Goal: Contribute content: Add original content to the website for others to see

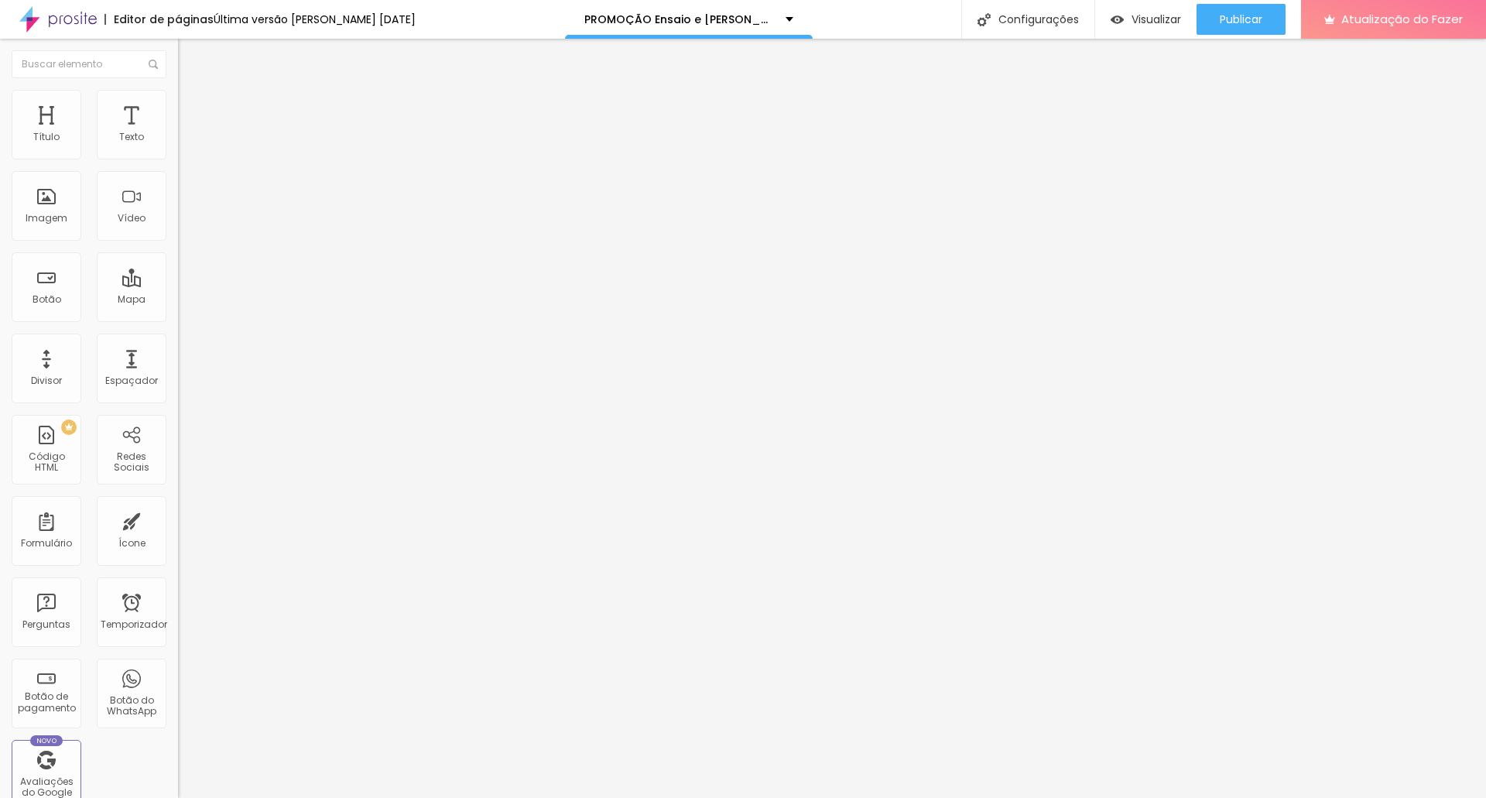
click at [178, 141] on span "Encaixotado" at bounding box center [208, 134] width 60 height 13
click at [178, 99] on img at bounding box center [185, 97] width 14 height 14
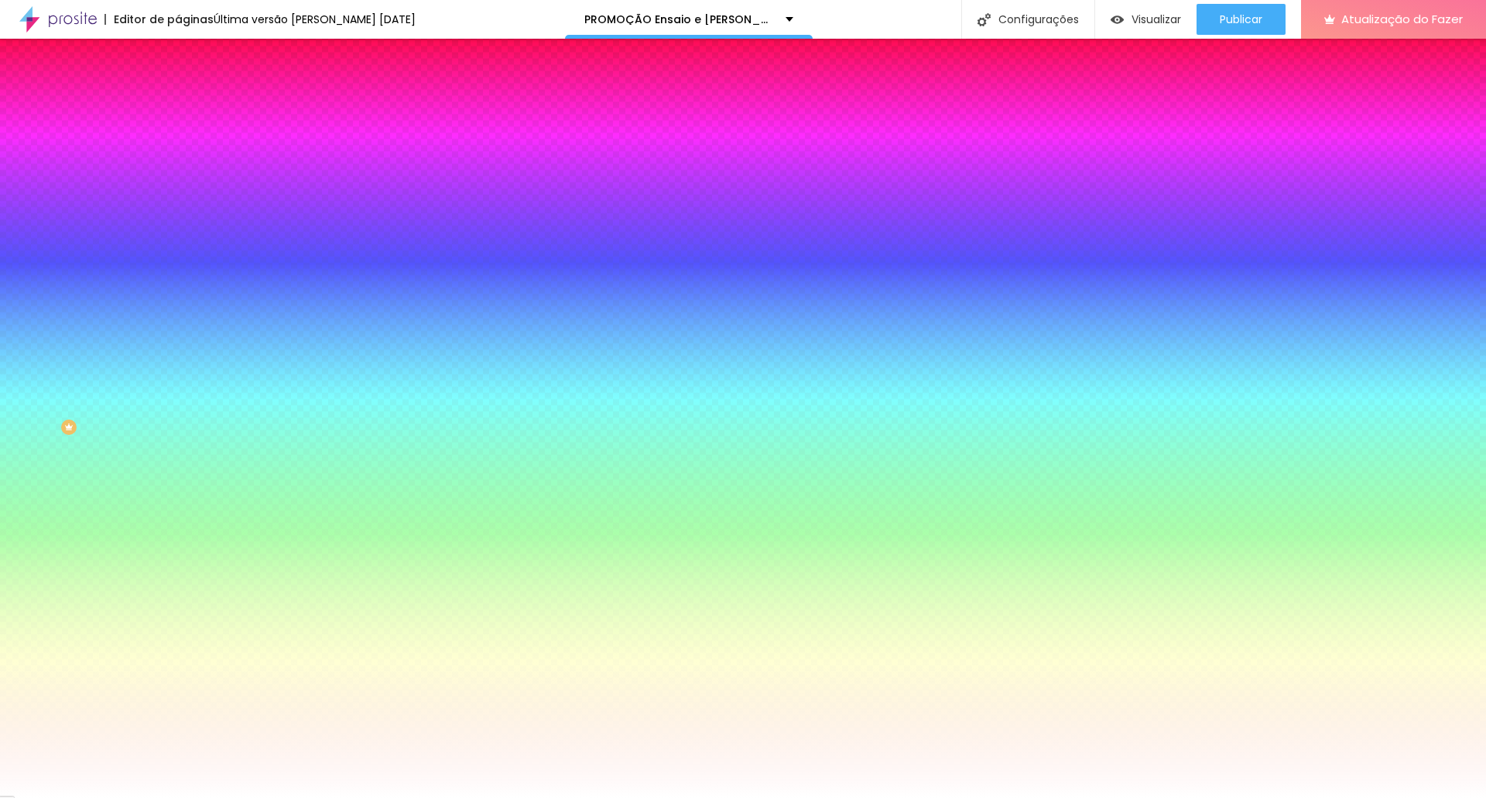
click at [178, 105] on img at bounding box center [185, 112] width 14 height 14
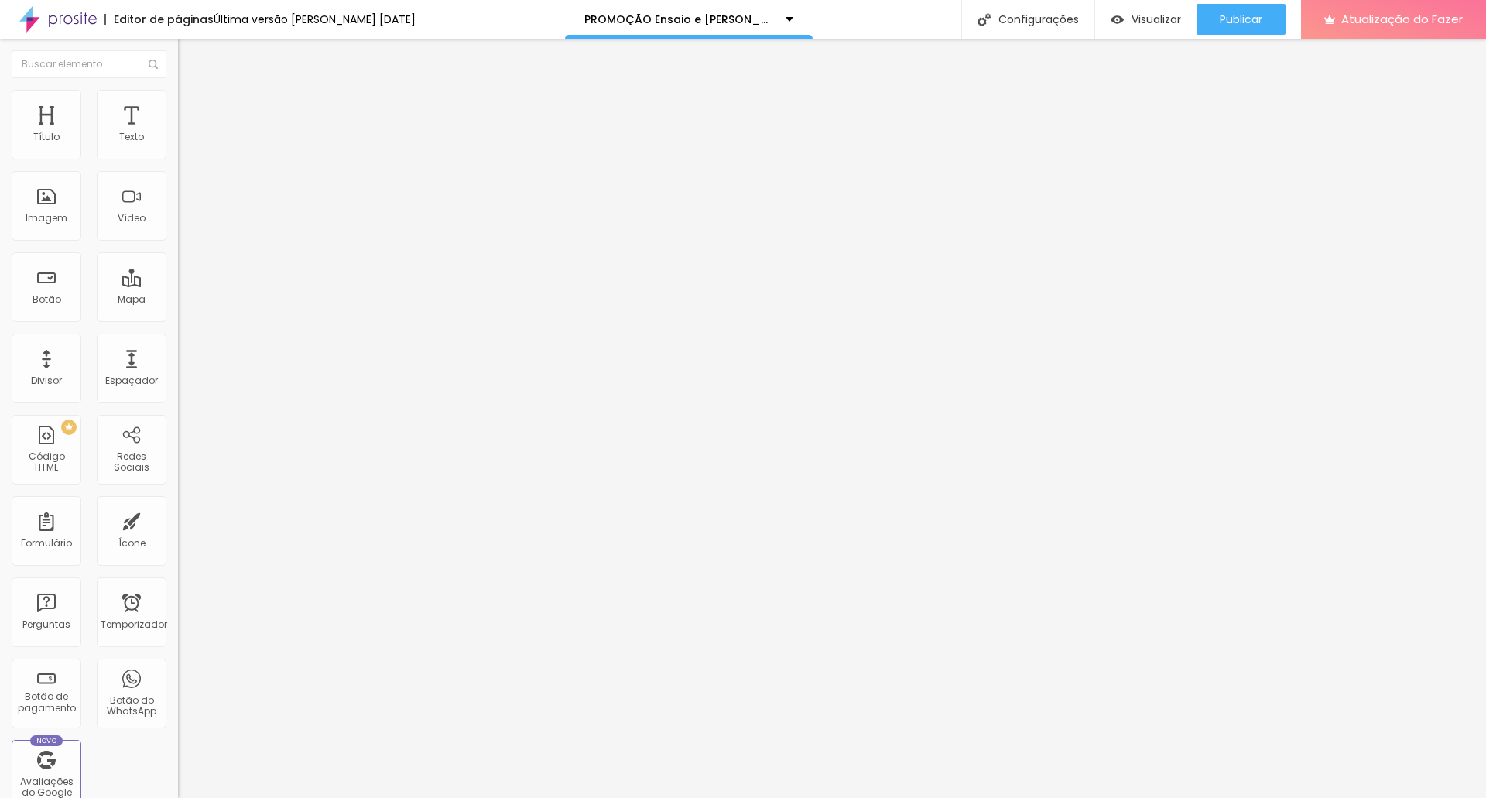
click at [178, 88] on img at bounding box center [185, 81] width 14 height 14
click at [63, 219] on font "Imagem" at bounding box center [47, 217] width 42 height 13
click at [43, 214] on font "Imagem" at bounding box center [47, 217] width 42 height 13
click at [48, 206] on div "Imagem" at bounding box center [47, 206] width 70 height 70
click at [59, 211] on div "Imagem" at bounding box center [47, 206] width 70 height 70
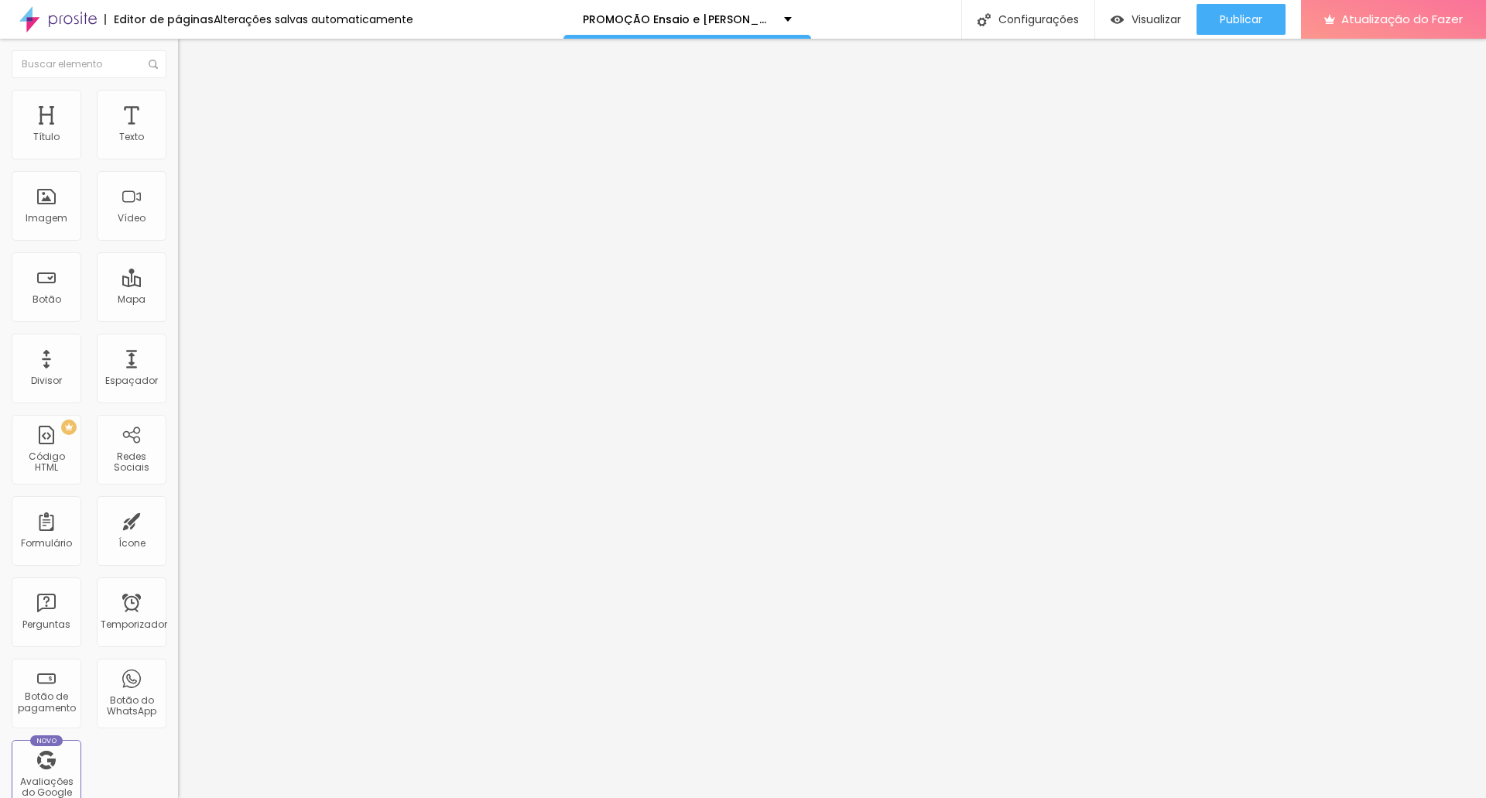
click at [192, 109] on font "Avançado" at bounding box center [217, 115] width 51 height 13
click at [178, 98] on li "Estilo" at bounding box center [267, 97] width 178 height 15
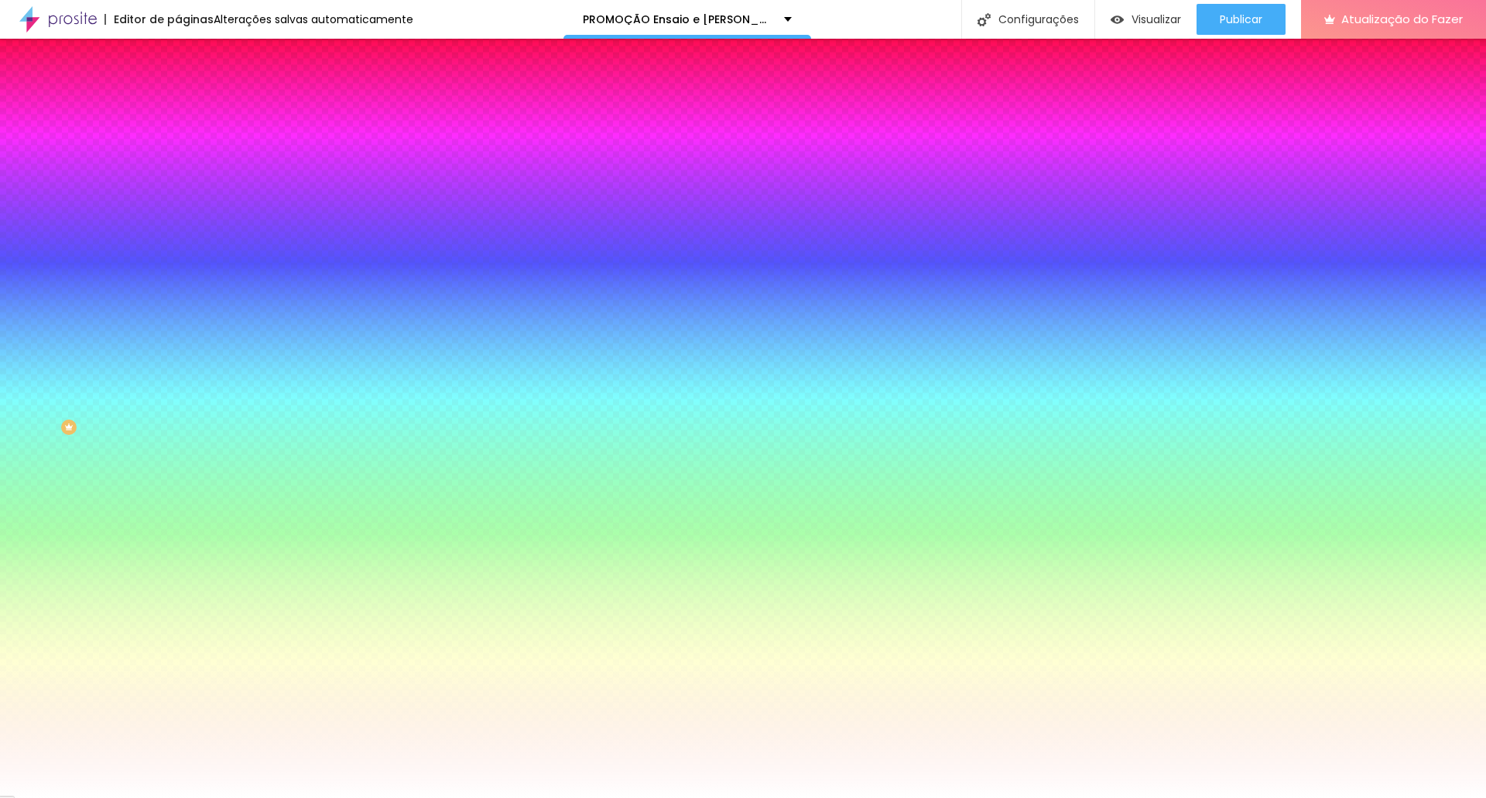
click at [178, 88] on img at bounding box center [185, 81] width 14 height 14
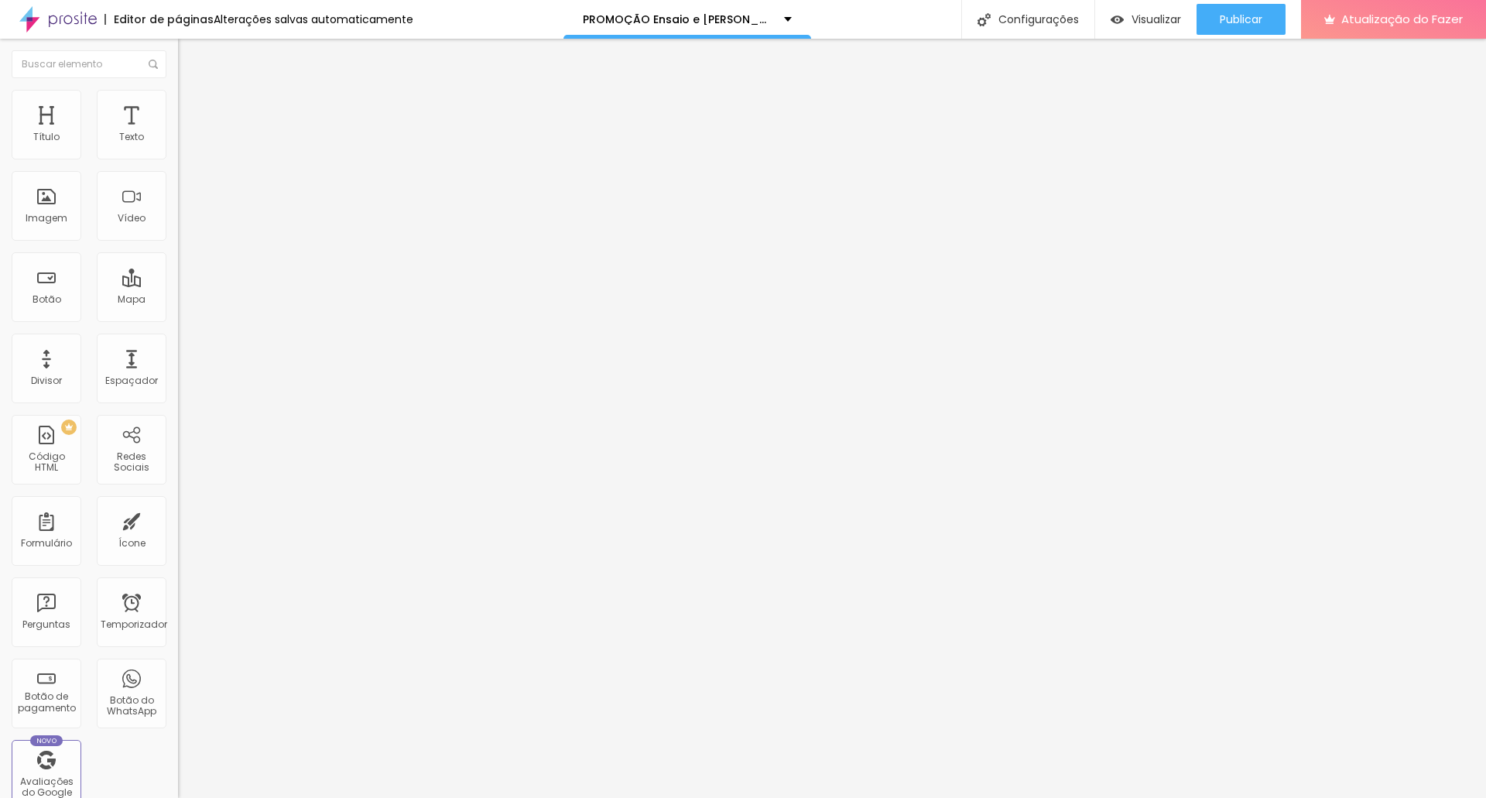
click at [178, 132] on div "Adicionar imagem" at bounding box center [267, 126] width 178 height 11
click at [187, 133] on font "Adicionar imagem" at bounding box center [232, 126] width 91 height 13
click at [12, 195] on div "Imagem" at bounding box center [47, 206] width 70 height 70
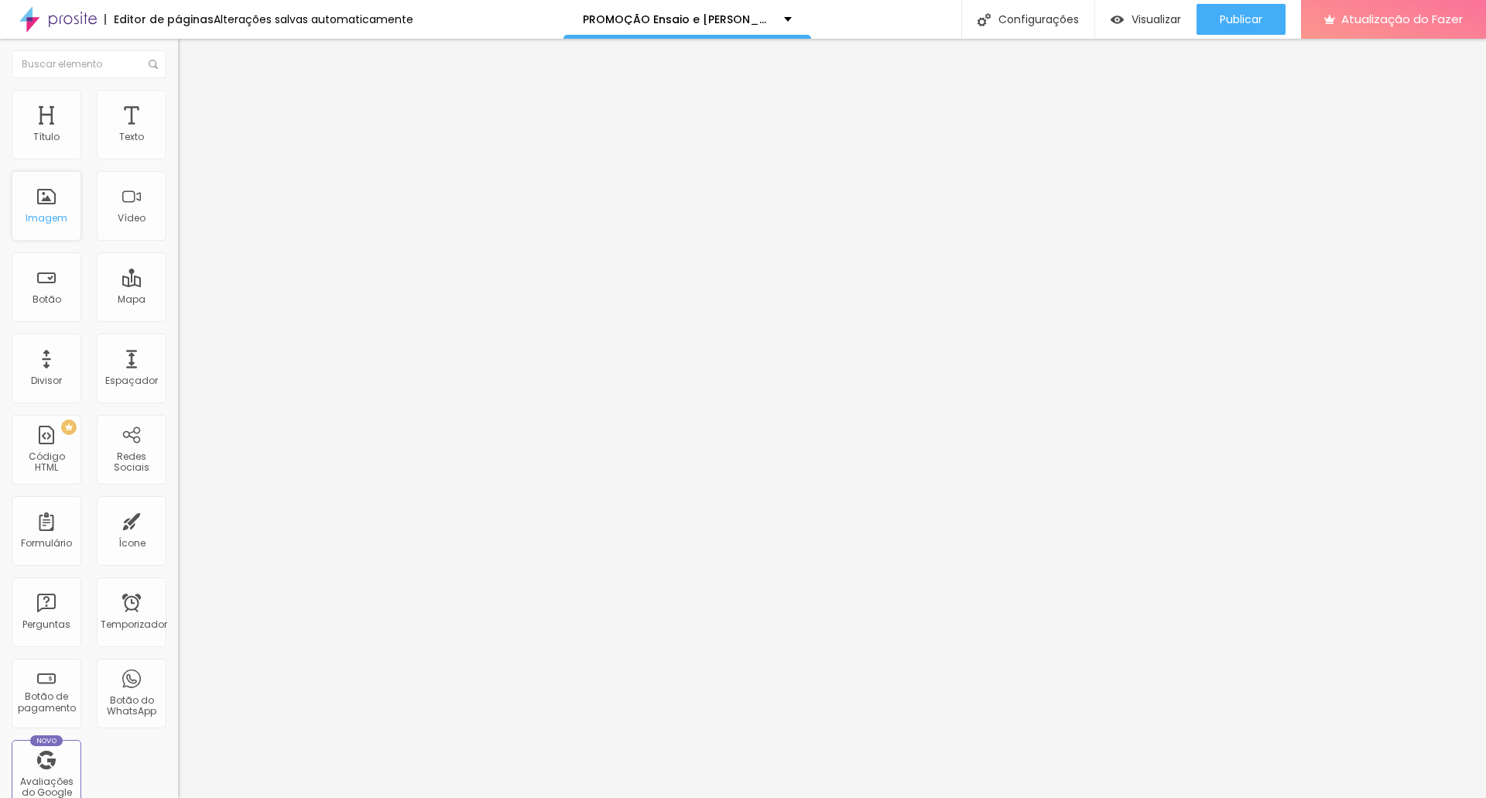
click at [32, 204] on div "Imagem" at bounding box center [47, 206] width 70 height 70
click at [187, 133] on font "Adicionar imagem" at bounding box center [232, 126] width 91 height 13
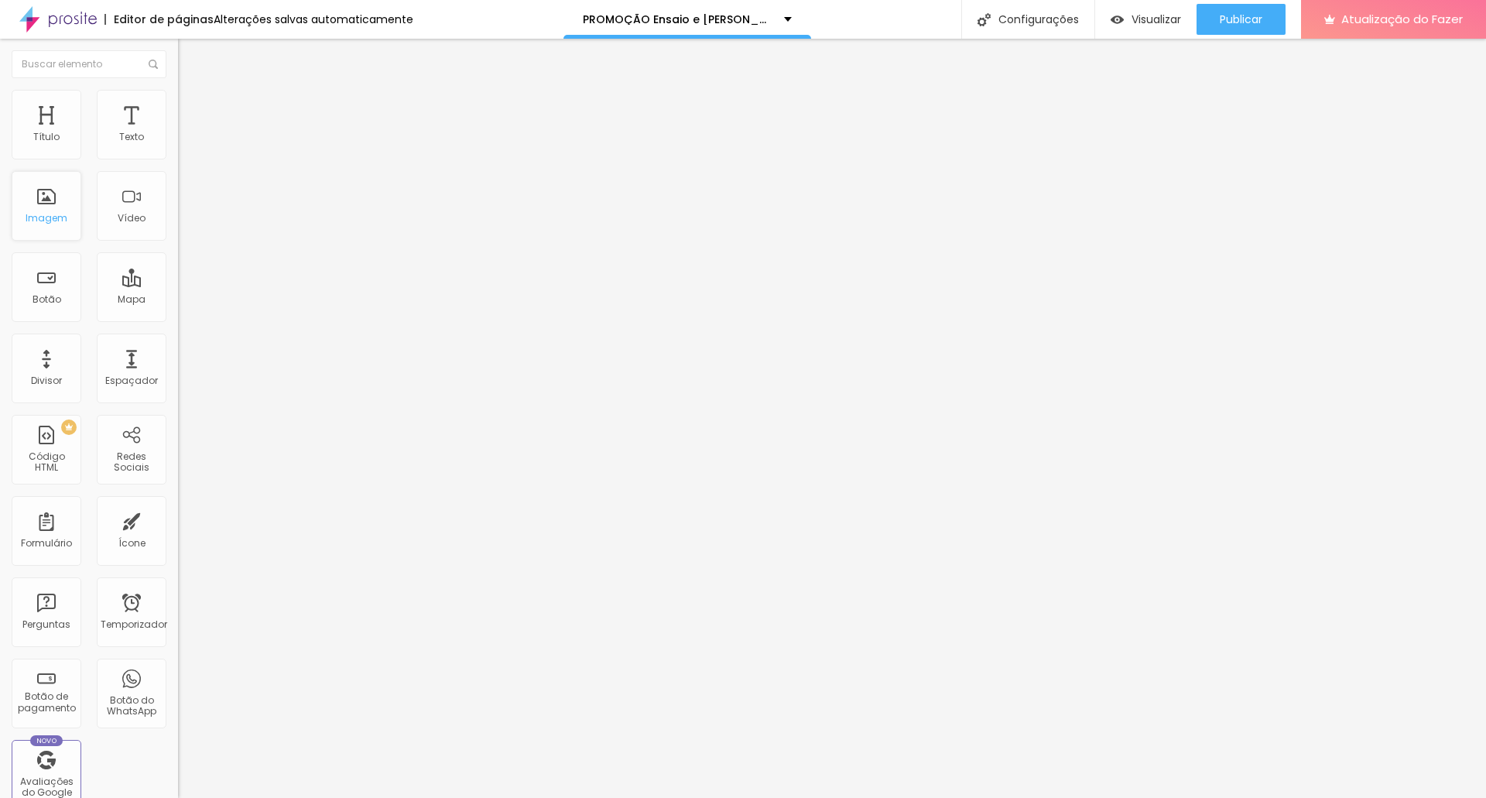
click at [45, 199] on div "Imagem" at bounding box center [47, 206] width 70 height 70
click at [61, 220] on font "Imagem" at bounding box center [47, 217] width 42 height 13
click at [187, 133] on font "Adicionar imagem" at bounding box center [232, 126] width 91 height 13
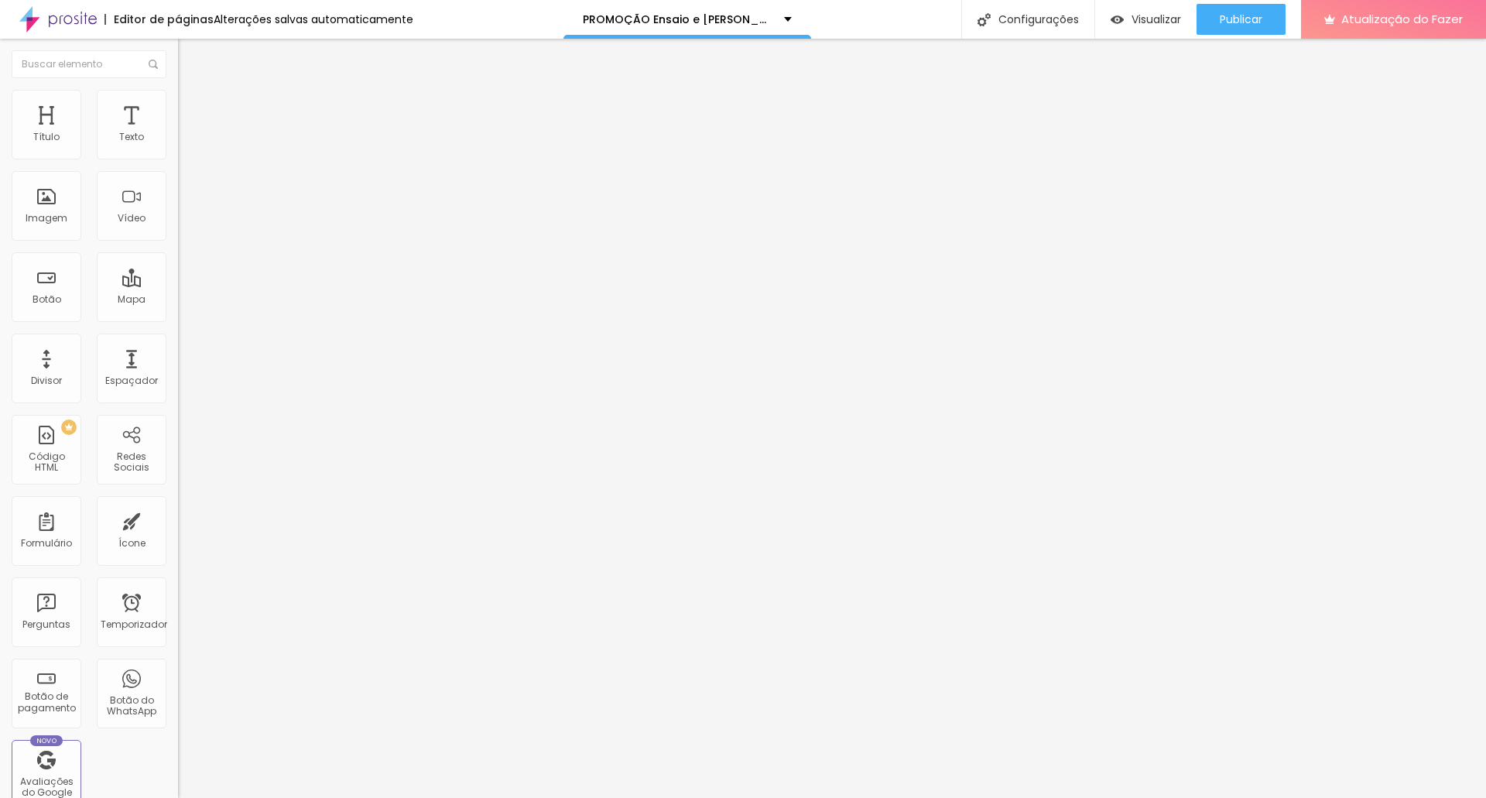
click at [42, 216] on font "Imagem" at bounding box center [47, 217] width 42 height 13
click at [187, 133] on font "Adicionar imagem" at bounding box center [232, 126] width 91 height 13
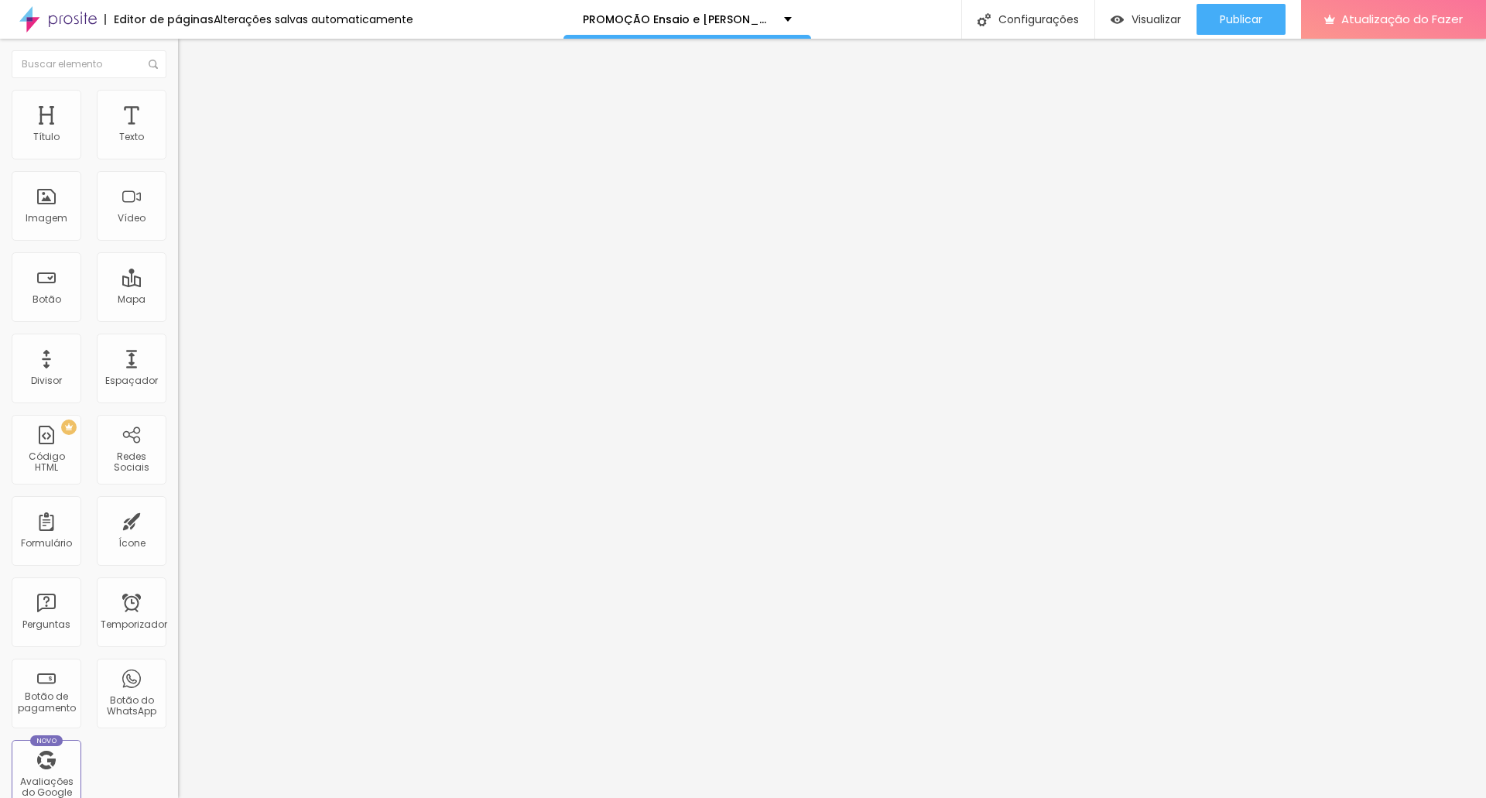
click at [187, 133] on font "Adicionar imagem" at bounding box center [232, 126] width 91 height 13
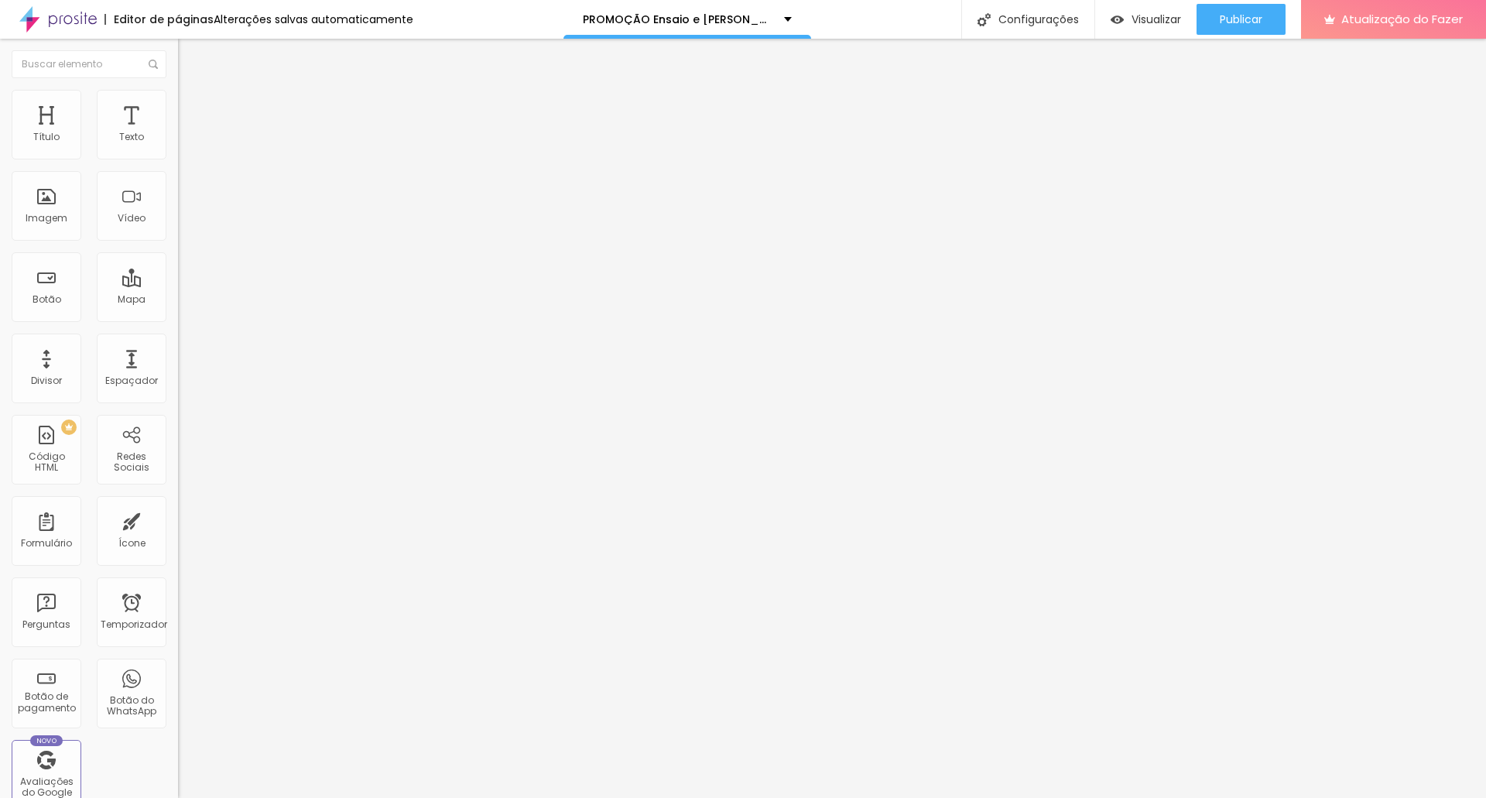
click at [187, 133] on font "Adicionar imagem" at bounding box center [232, 126] width 91 height 13
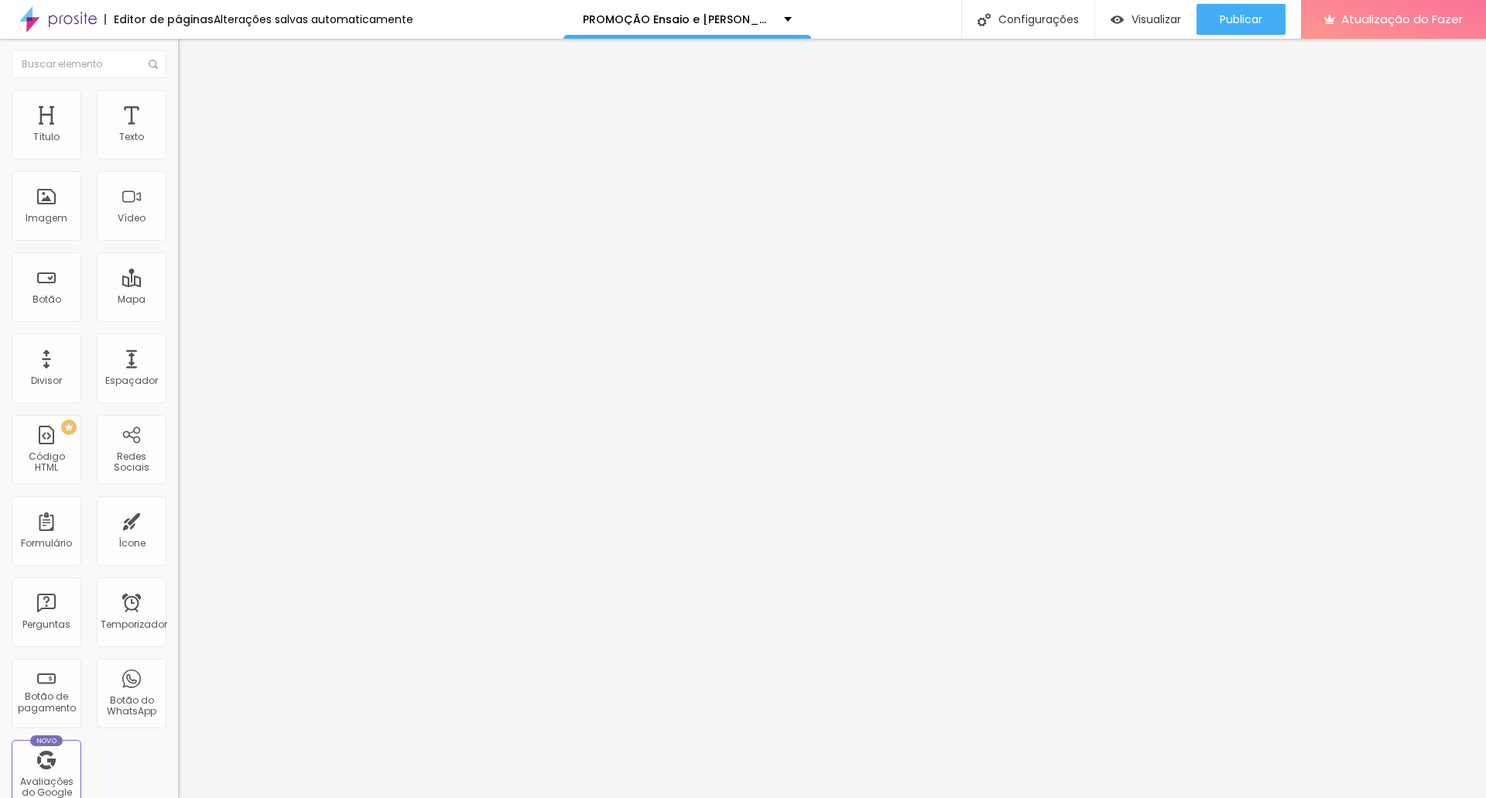
click at [34, 220] on font "Imagem" at bounding box center [47, 217] width 42 height 13
click at [178, 132] on div "Adicionar imagem" at bounding box center [267, 126] width 178 height 11
click at [187, 133] on font "Adicionar imagem" at bounding box center [232, 126] width 91 height 13
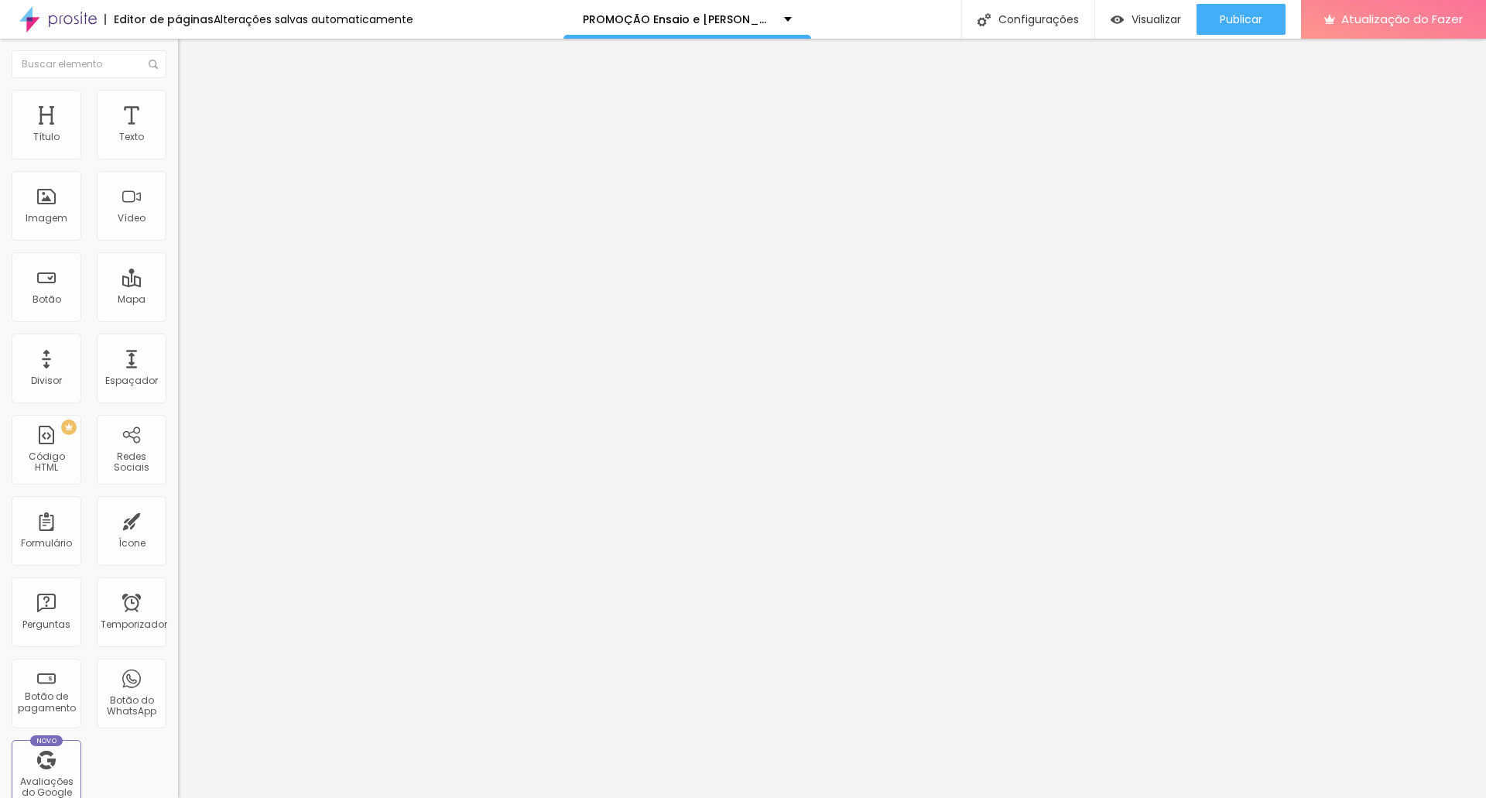
scroll to position [619, 0]
click at [187, 133] on font "Adicionar imagem" at bounding box center [232, 126] width 91 height 13
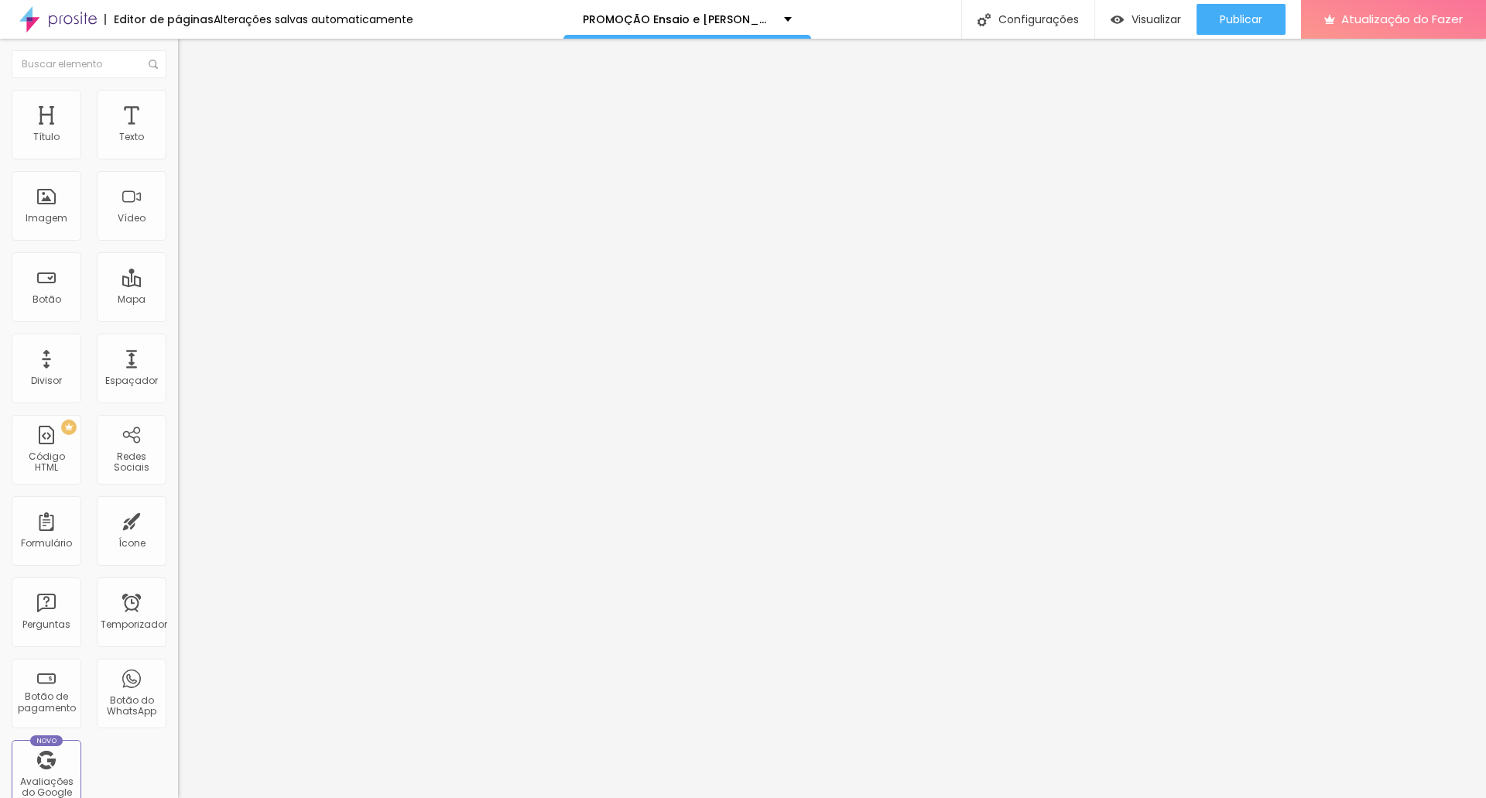
scroll to position [432, 0]
click at [336, 797] on div at bounding box center [743, 807] width 1486 height 0
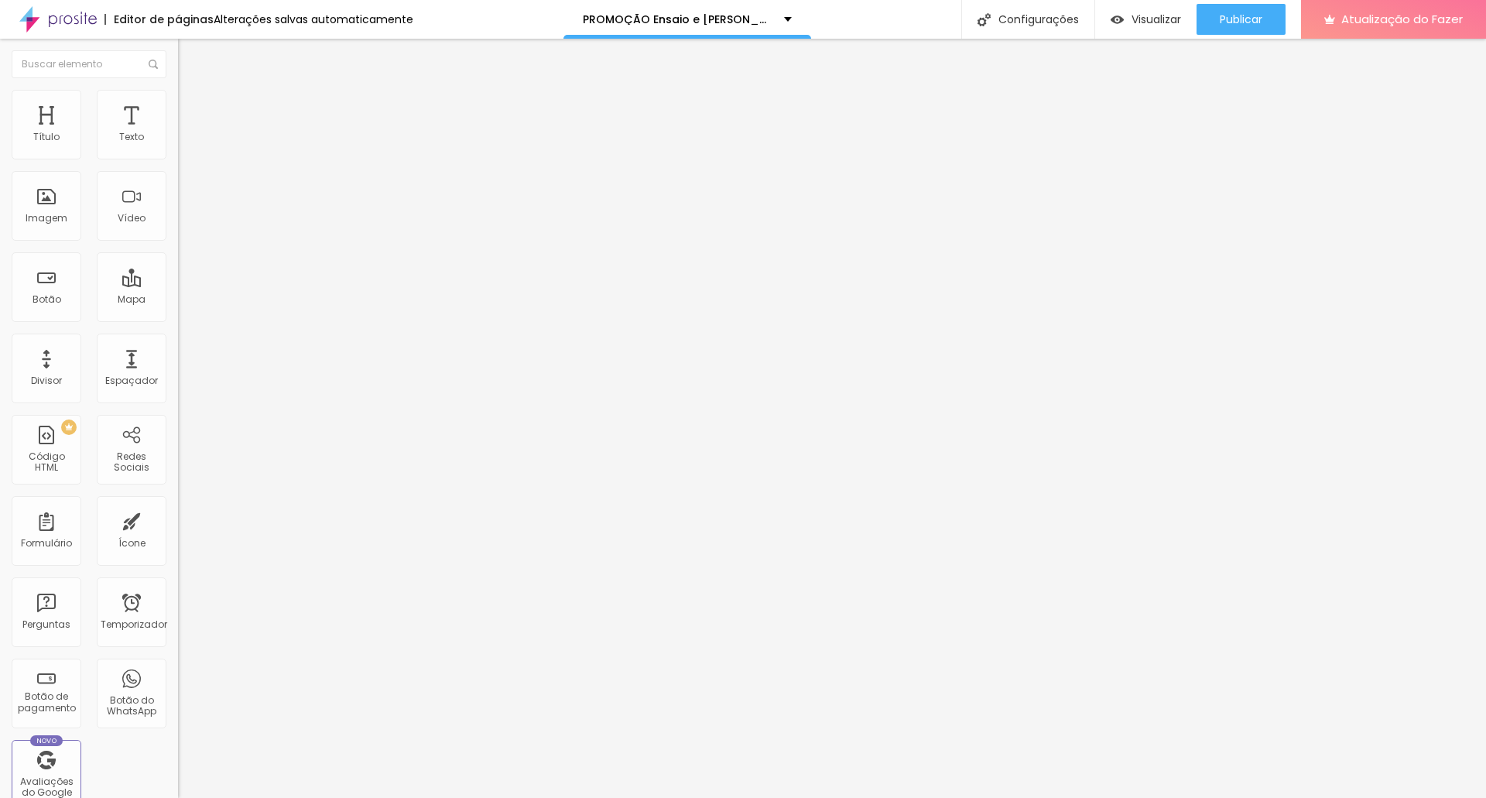
click at [1237, 19] on font "Publicar" at bounding box center [1241, 19] width 43 height 15
click at [1146, 23] on font "Visualizar" at bounding box center [1143, 19] width 50 height 15
click at [187, 133] on font "Trocar imagem" at bounding box center [224, 126] width 75 height 13
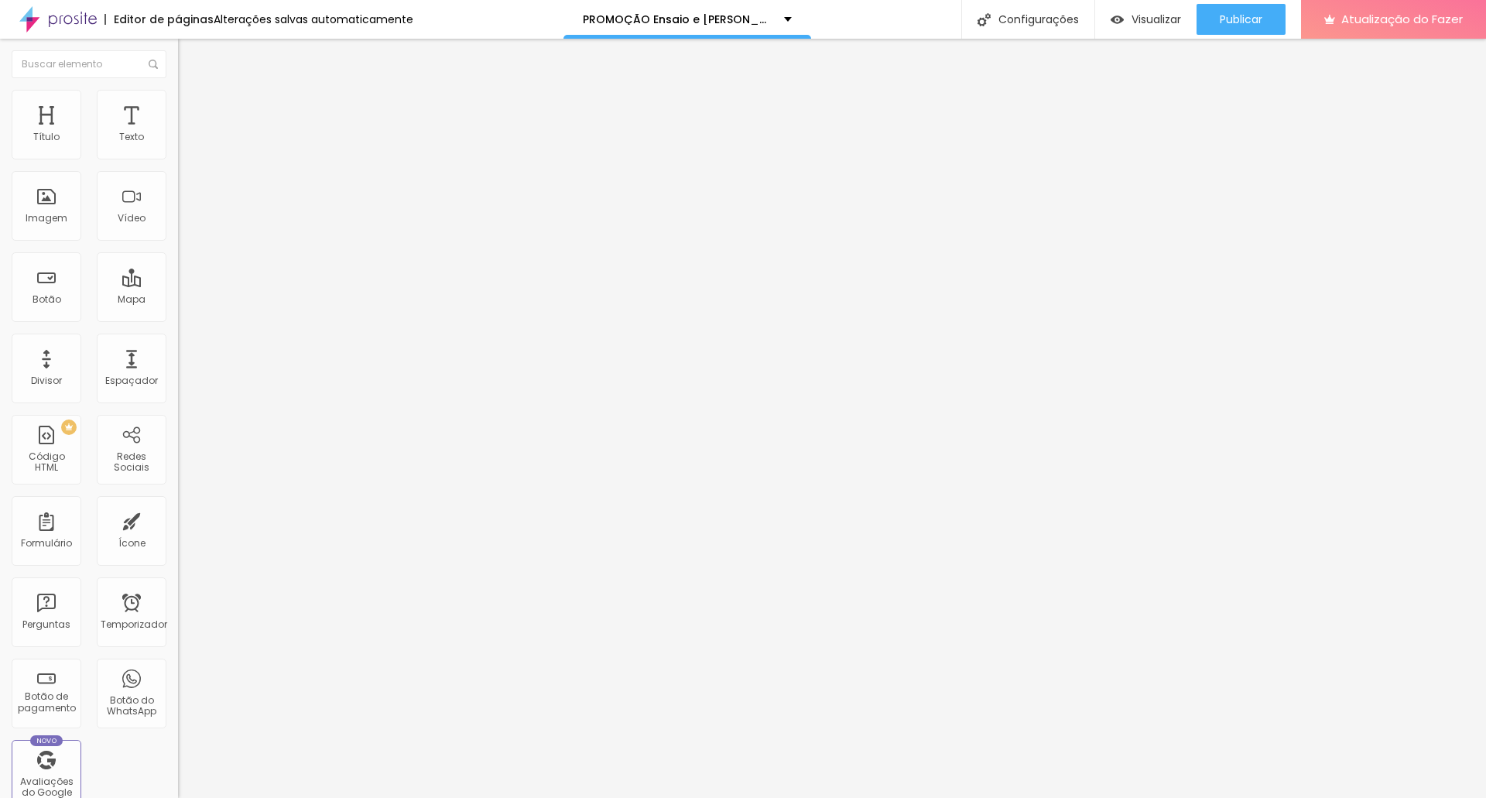
click at [187, 133] on font "Trocar imagem" at bounding box center [224, 126] width 75 height 13
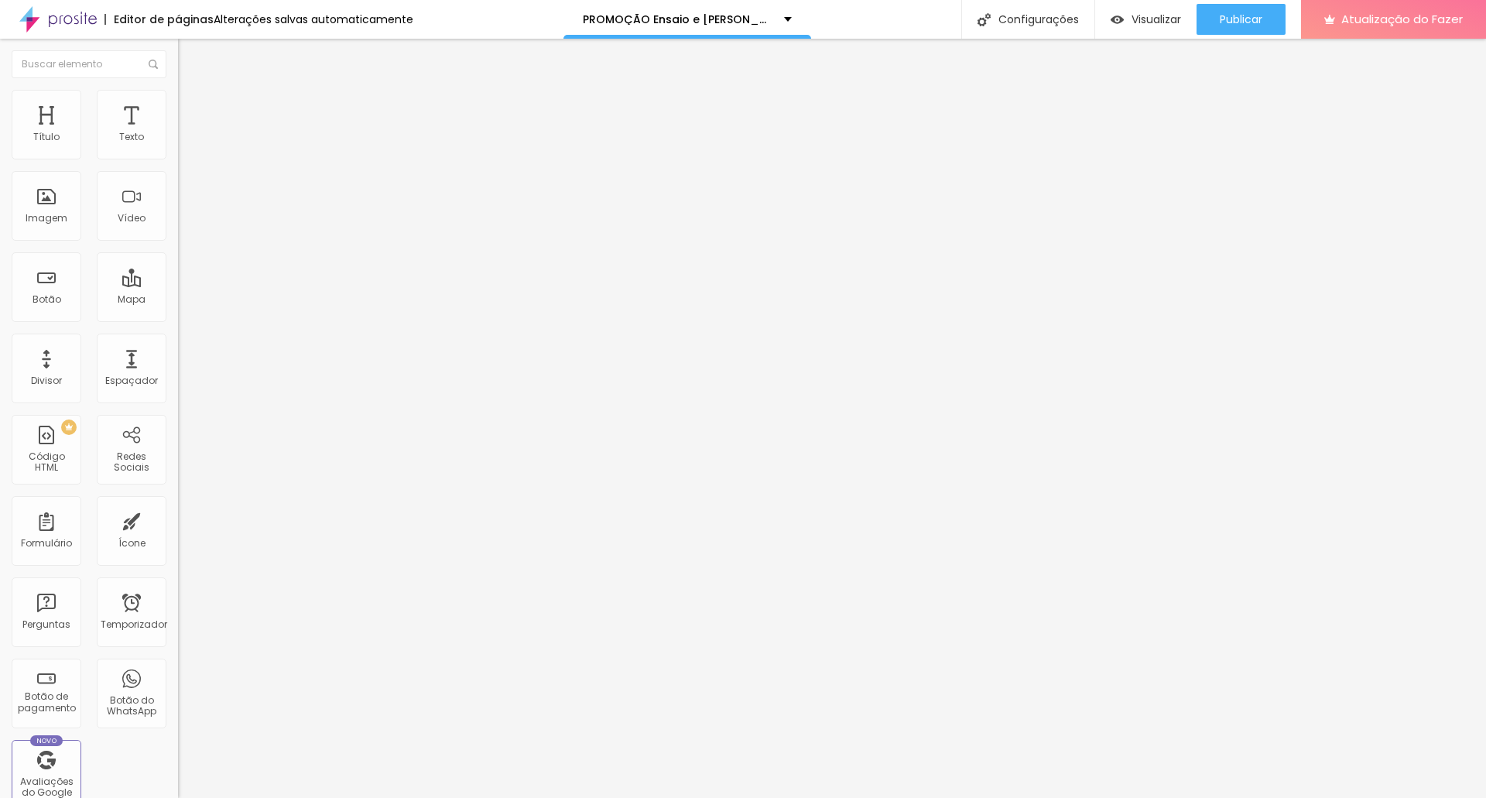
click at [187, 133] on font "Trocar imagem" at bounding box center [224, 126] width 75 height 13
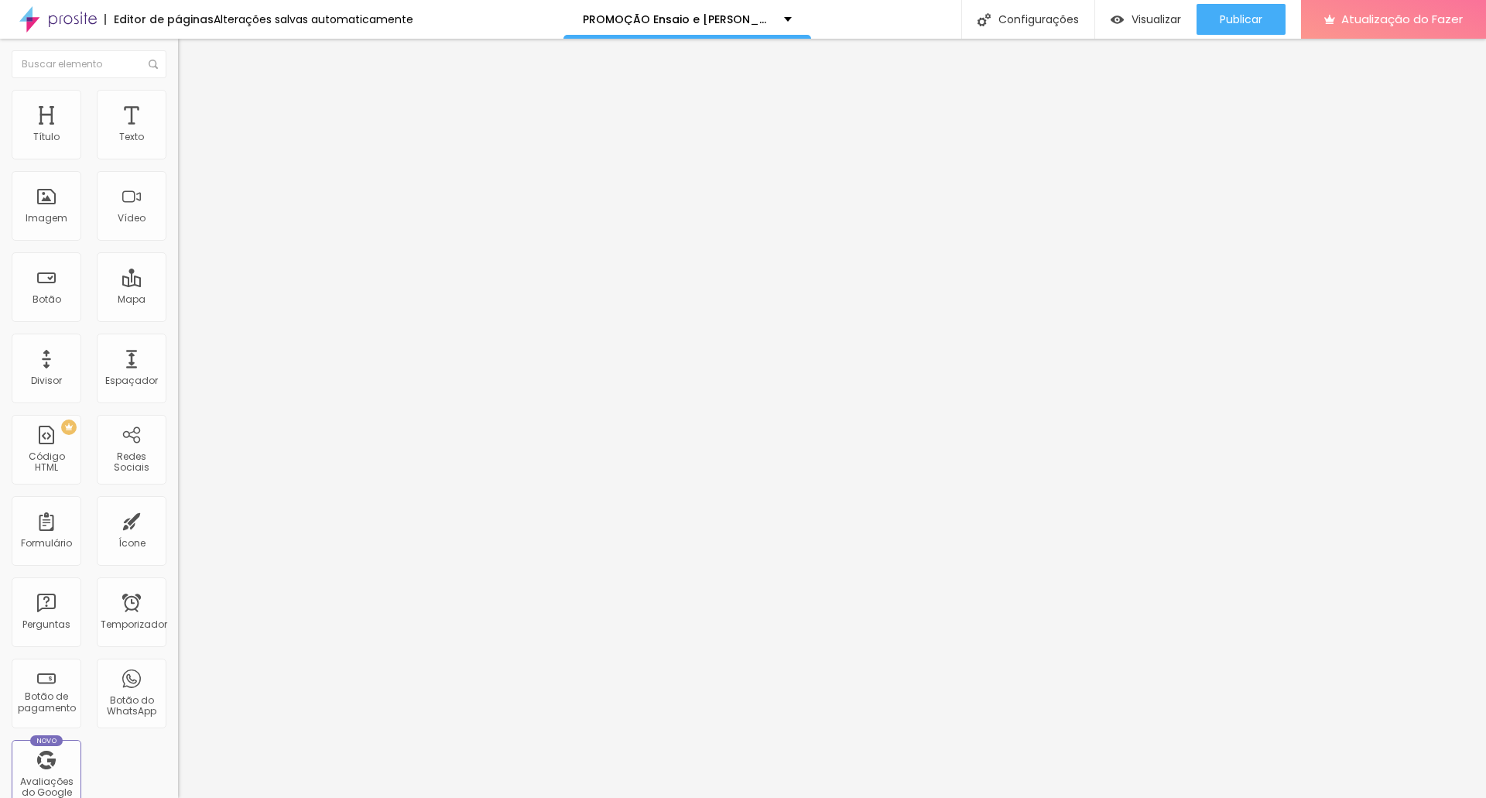
click at [187, 133] on font "Trocar imagem" at bounding box center [224, 126] width 75 height 13
click at [1245, 22] on font "Publicar" at bounding box center [1241, 19] width 43 height 15
click at [1132, 13] on font "Visualizar" at bounding box center [1156, 19] width 50 height 15
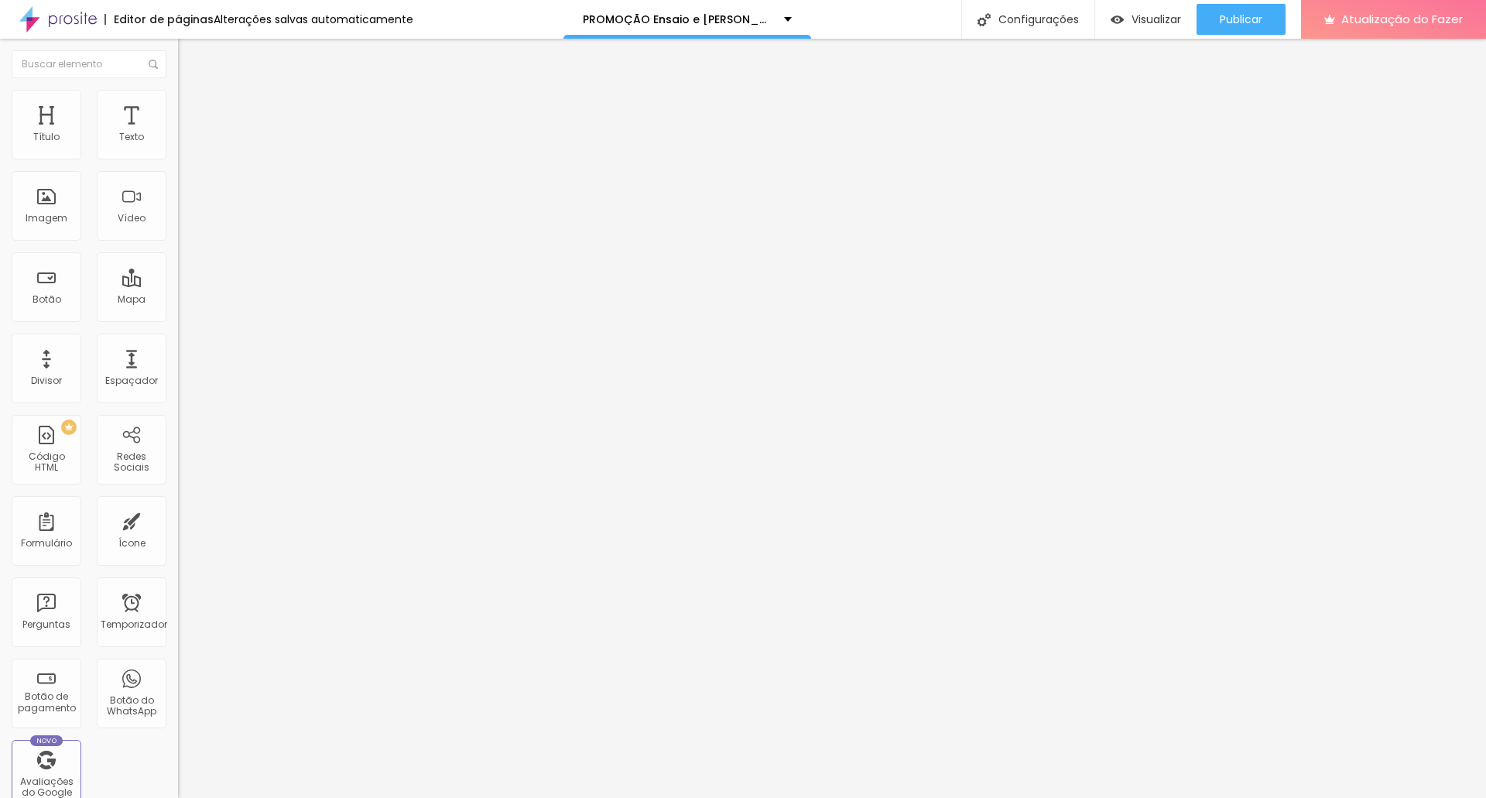
click at [187, 133] on font "Trocar imagem" at bounding box center [224, 126] width 75 height 13
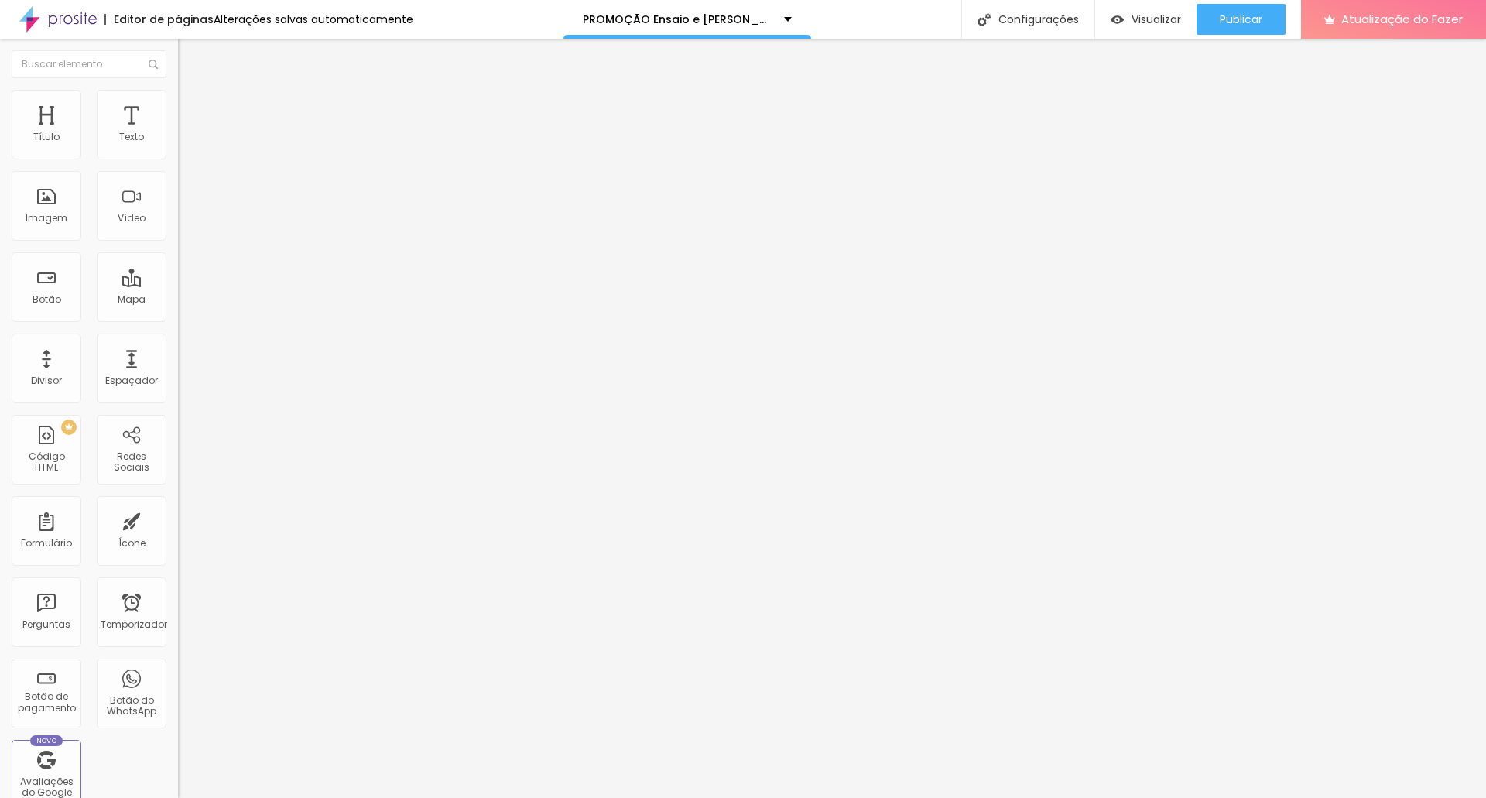
click at [187, 133] on font "Trocar imagem" at bounding box center [224, 126] width 75 height 13
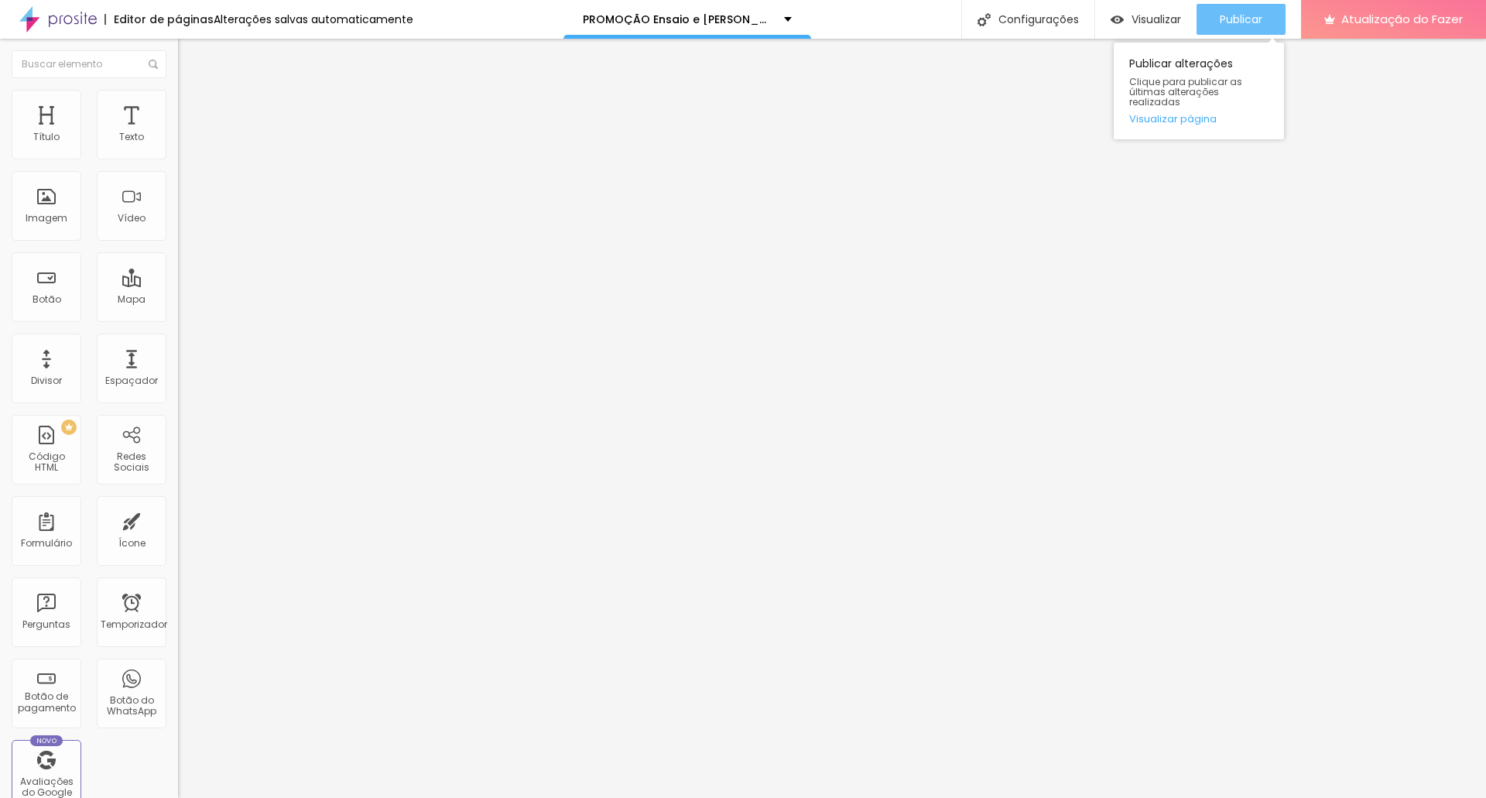
click at [1250, 15] on font "Publicar" at bounding box center [1241, 19] width 43 height 15
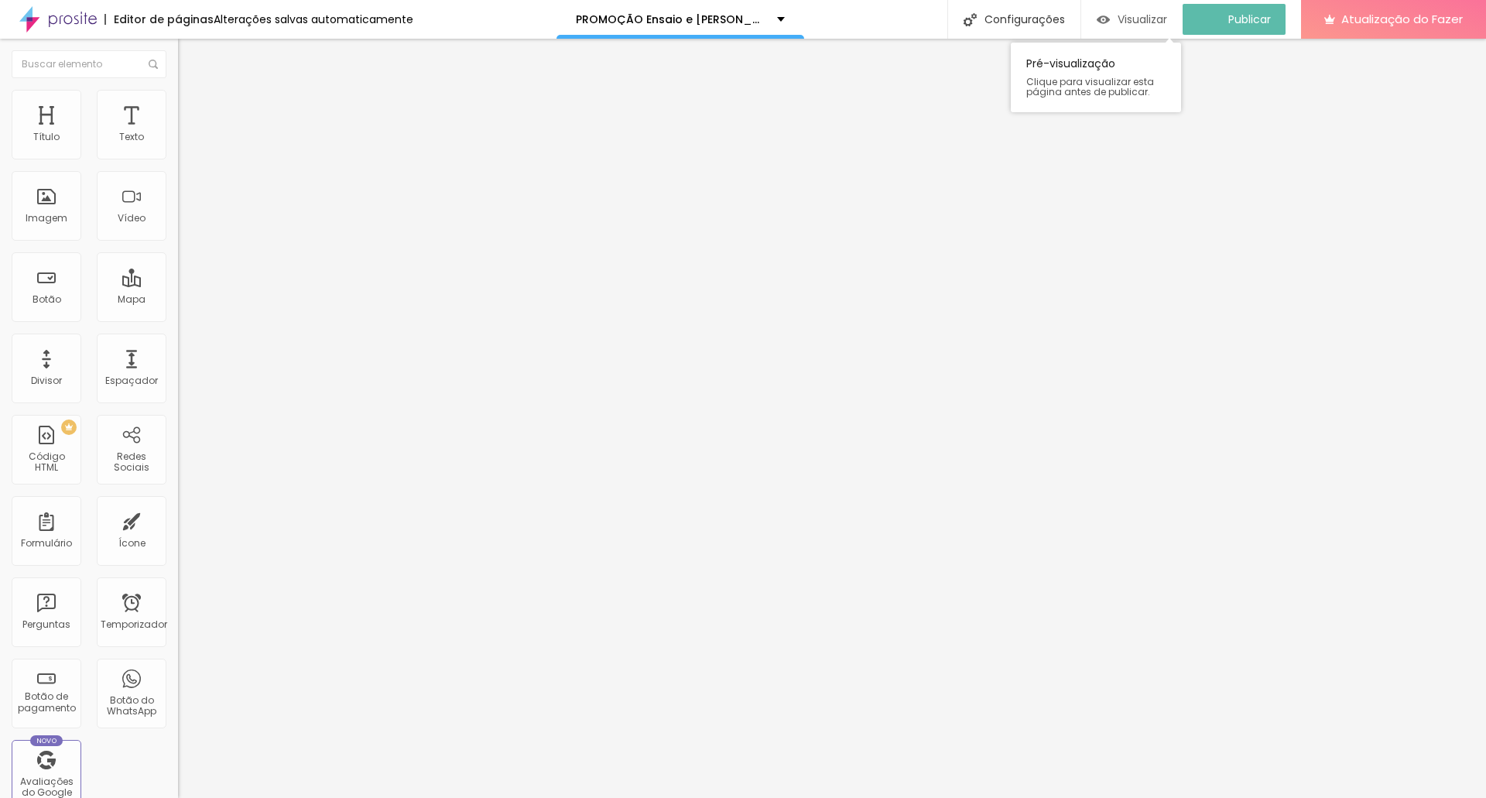
click at [1129, 10] on div "Visualizar" at bounding box center [1132, 19] width 70 height 31
click at [187, 133] on font "Trocar imagem" at bounding box center [224, 126] width 75 height 13
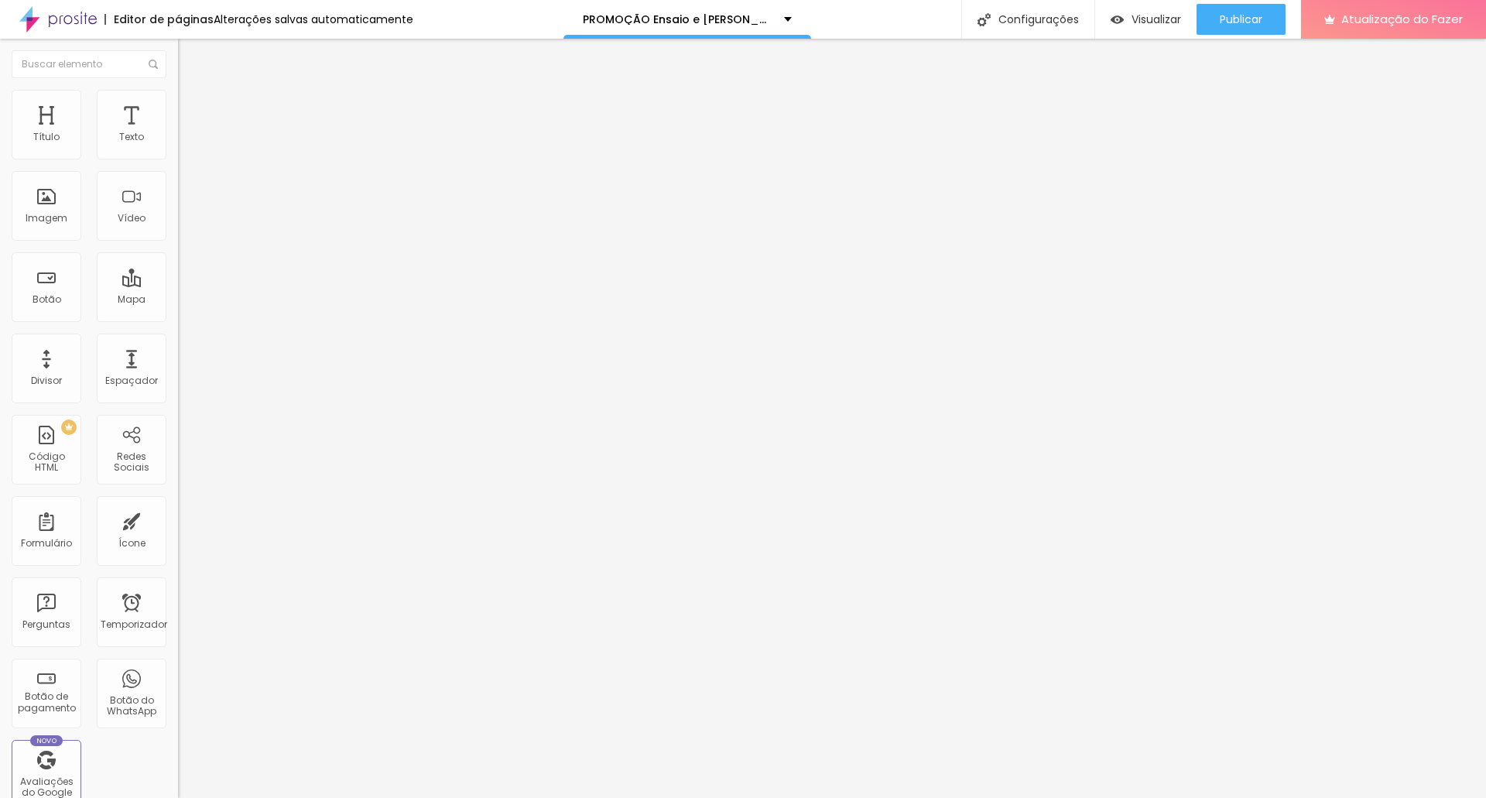
click at [187, 133] on font "Trocar imagem" at bounding box center [224, 126] width 75 height 13
click at [178, 133] on span "Trocar imagem" at bounding box center [220, 126] width 84 height 13
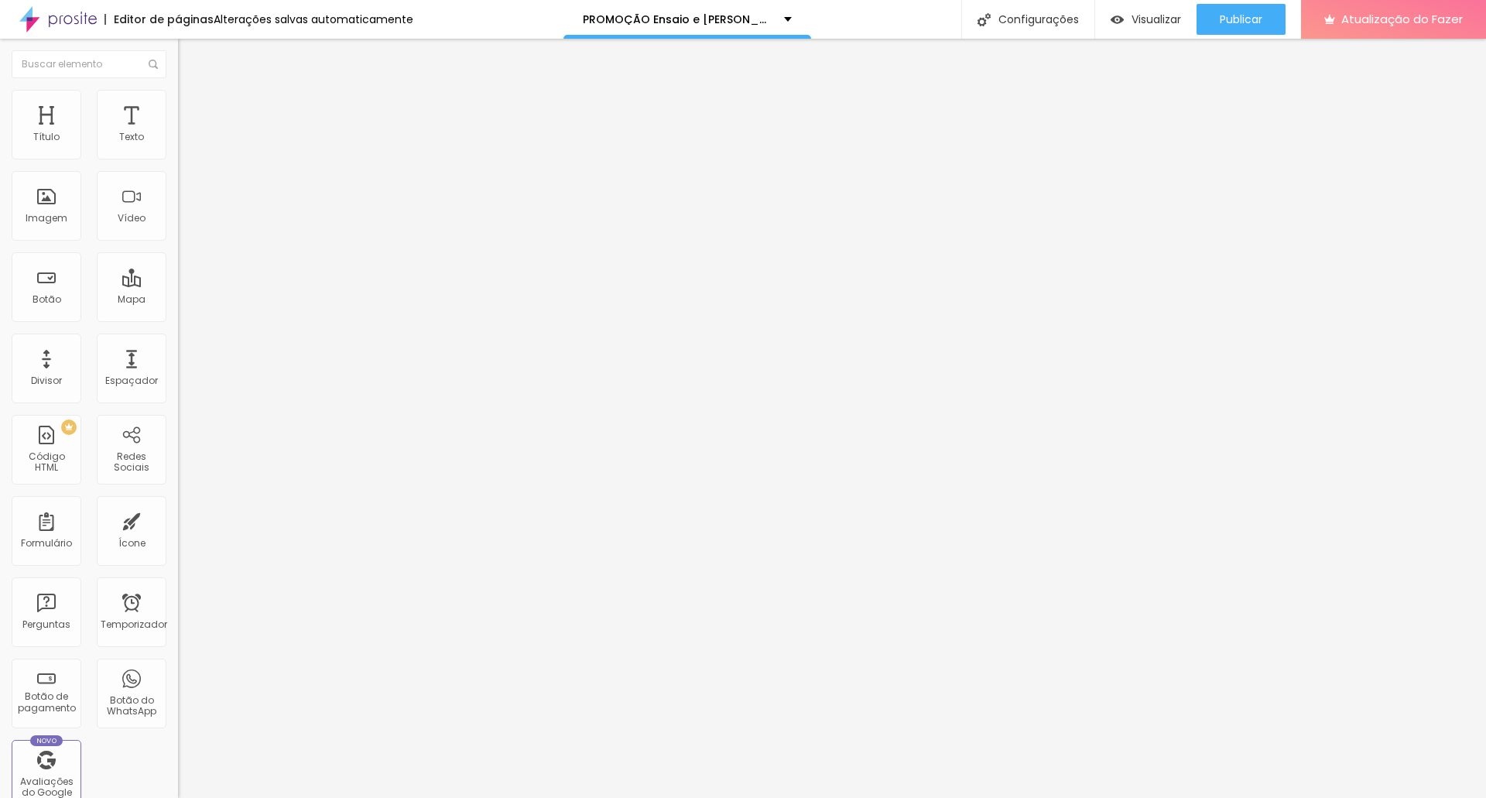
click at [187, 133] on font "Trocar imagem" at bounding box center [224, 126] width 75 height 13
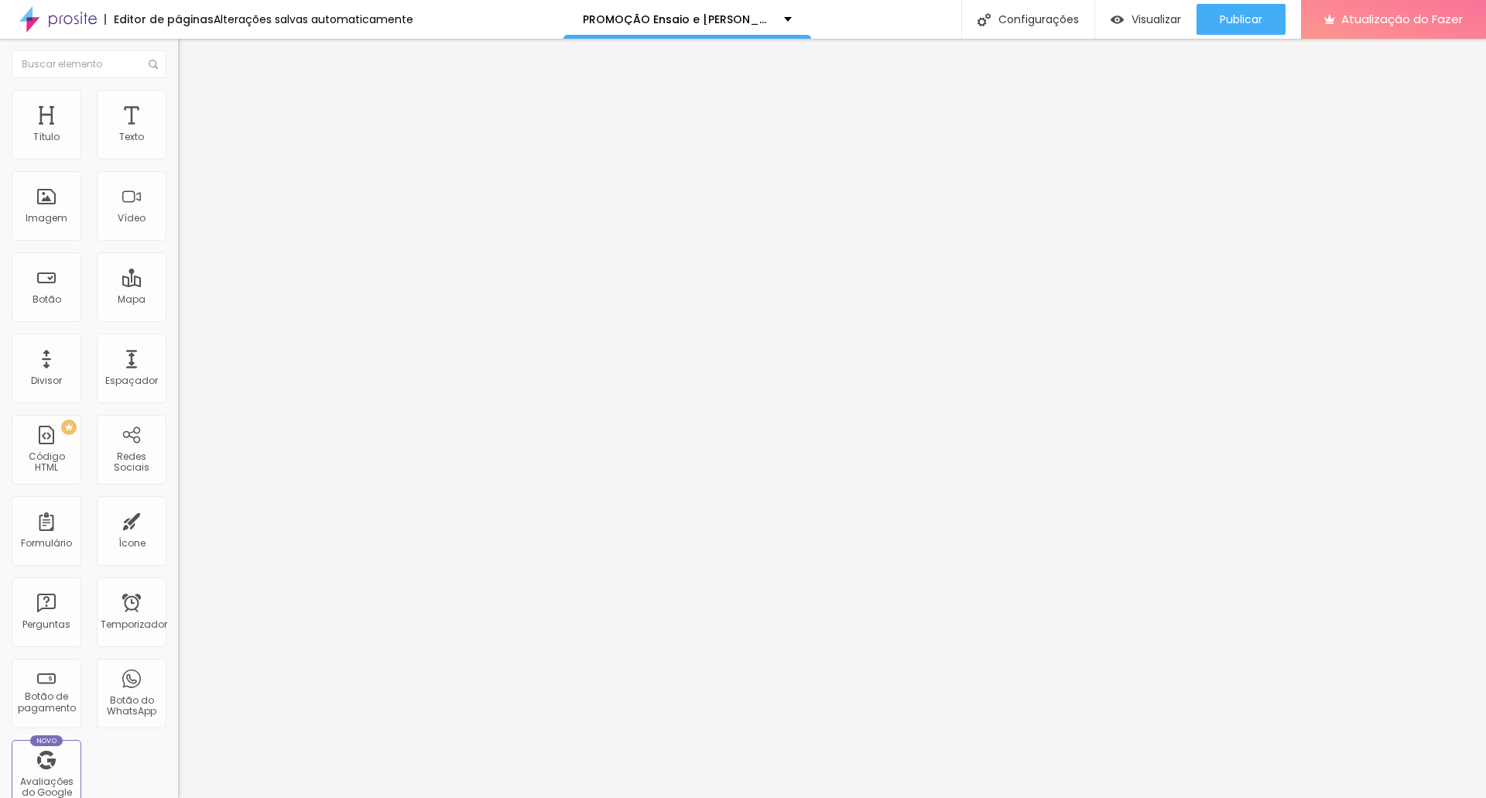
click at [1254, 27] on div "Publicar" at bounding box center [1241, 19] width 43 height 31
click at [1132, 12] on font "Visualizar" at bounding box center [1156, 19] width 50 height 15
click at [178, 91] on img at bounding box center [185, 97] width 14 height 14
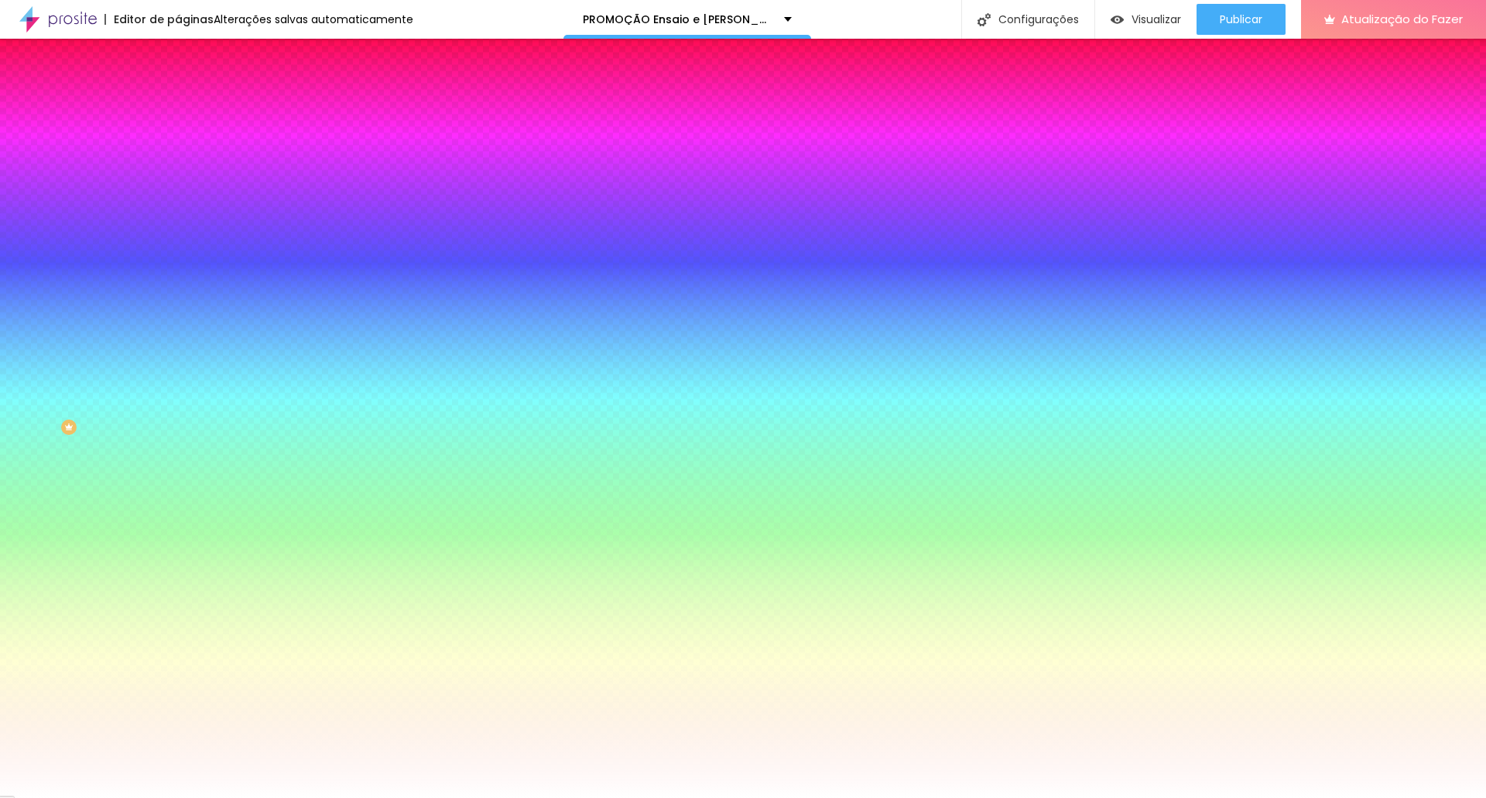
click at [187, 142] on font "Trocar imagem" at bounding box center [224, 135] width 75 height 13
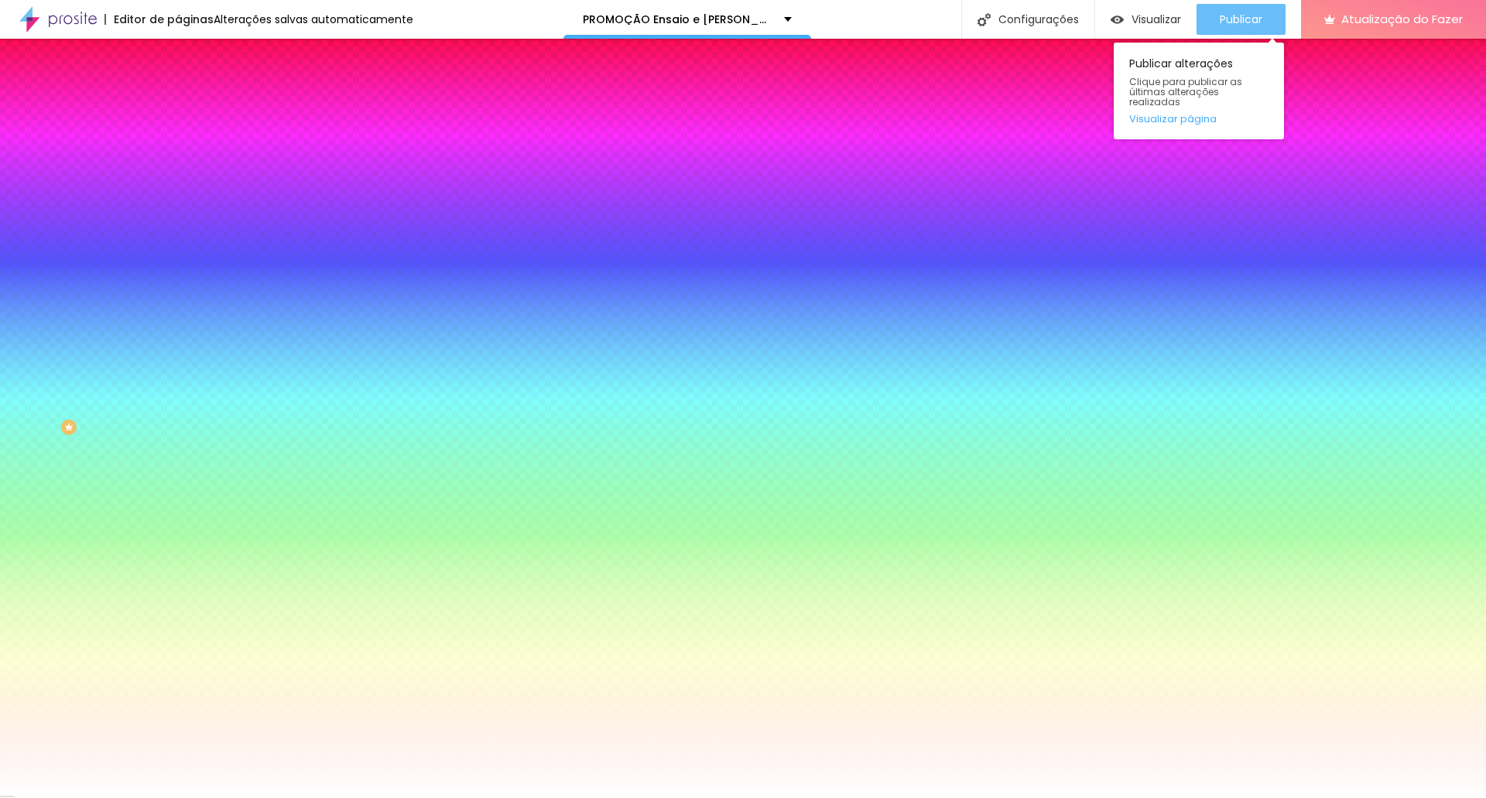
click at [1258, 29] on div "Publicar" at bounding box center [1241, 19] width 43 height 31
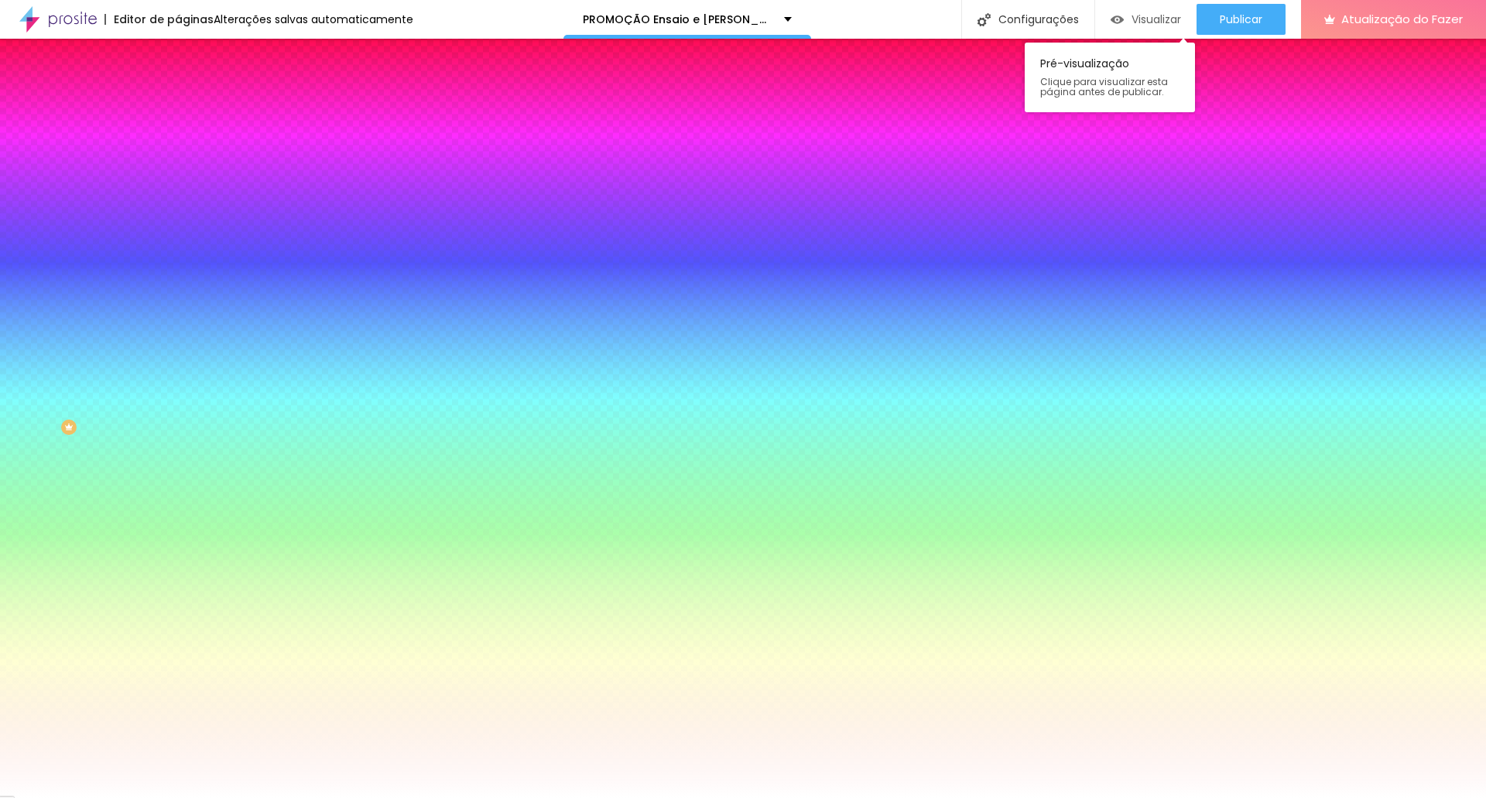
click at [1143, 17] on font "Visualizar" at bounding box center [1156, 19] width 50 height 15
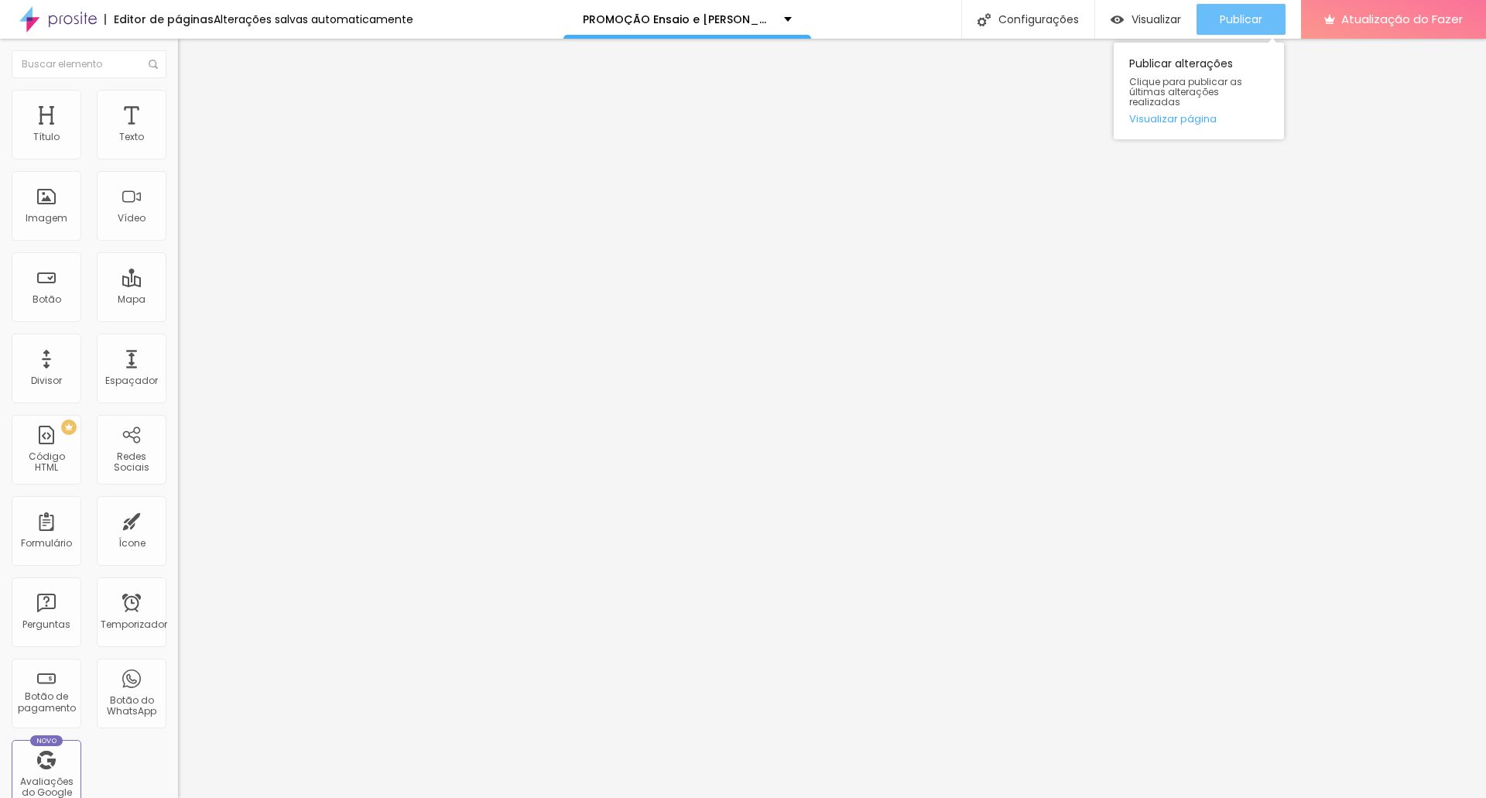
click at [1237, 28] on div "Publicar" at bounding box center [1241, 19] width 43 height 31
click at [44, 296] on font "Botão" at bounding box center [47, 299] width 29 height 13
click at [192, 104] on font "Estilo" at bounding box center [204, 100] width 24 height 13
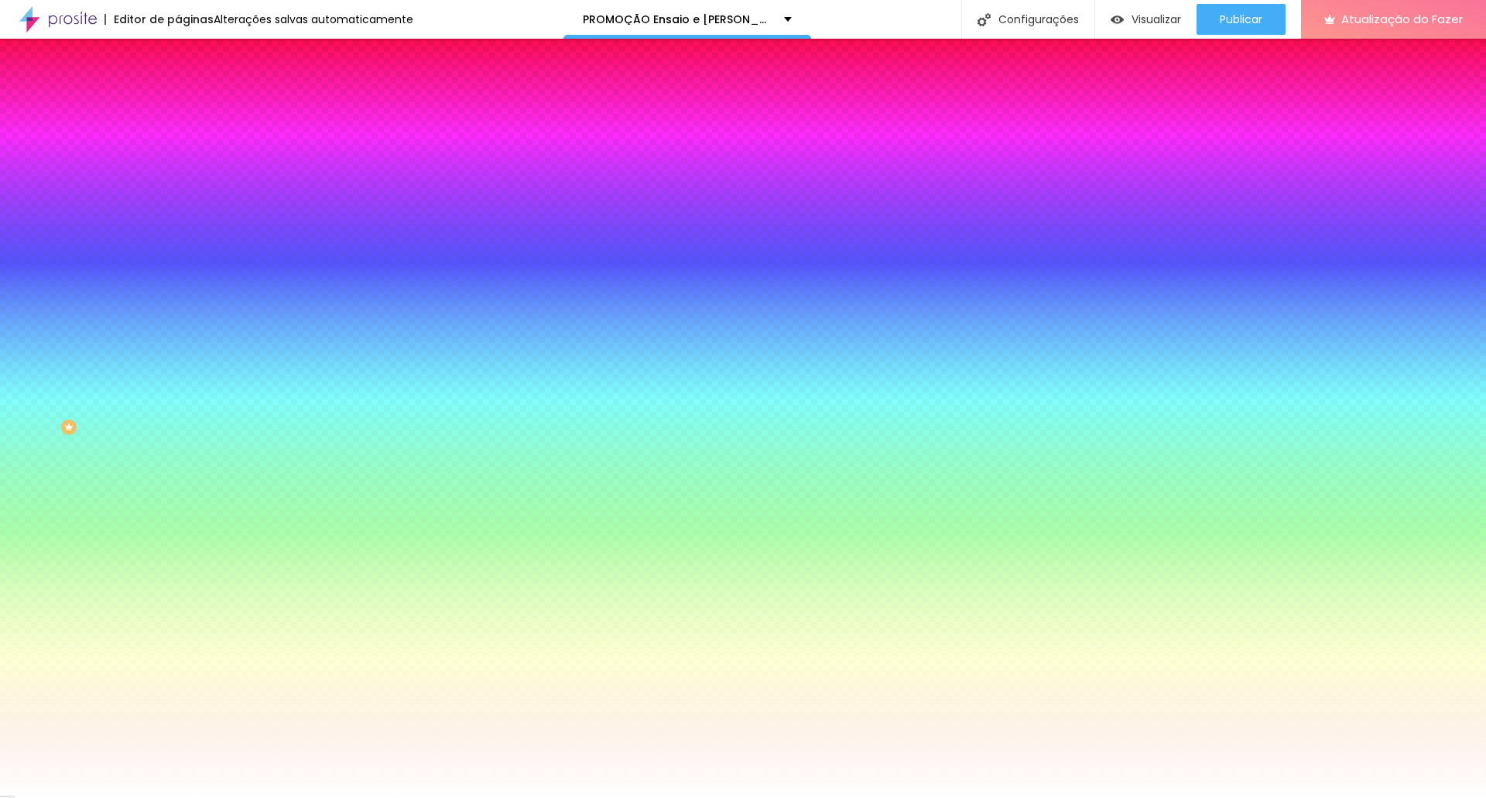
click at [178, 105] on li "Avançado" at bounding box center [267, 112] width 178 height 15
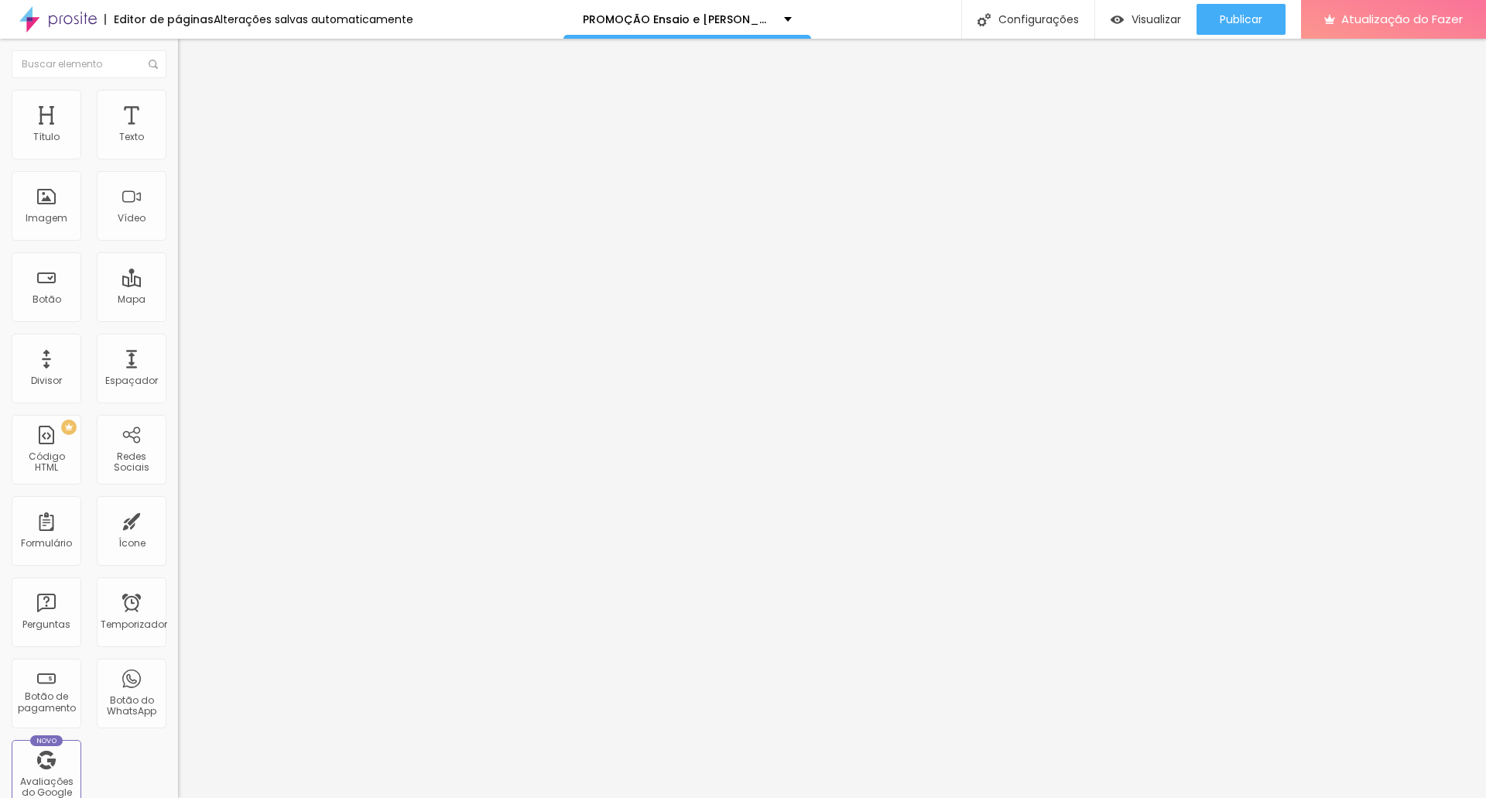
click at [192, 91] on font "Conteúdo" at bounding box center [216, 84] width 48 height 13
click at [178, 319] on input "[URL][DOMAIN_NAME][PHONE_NUMBER]" at bounding box center [271, 310] width 186 height 15
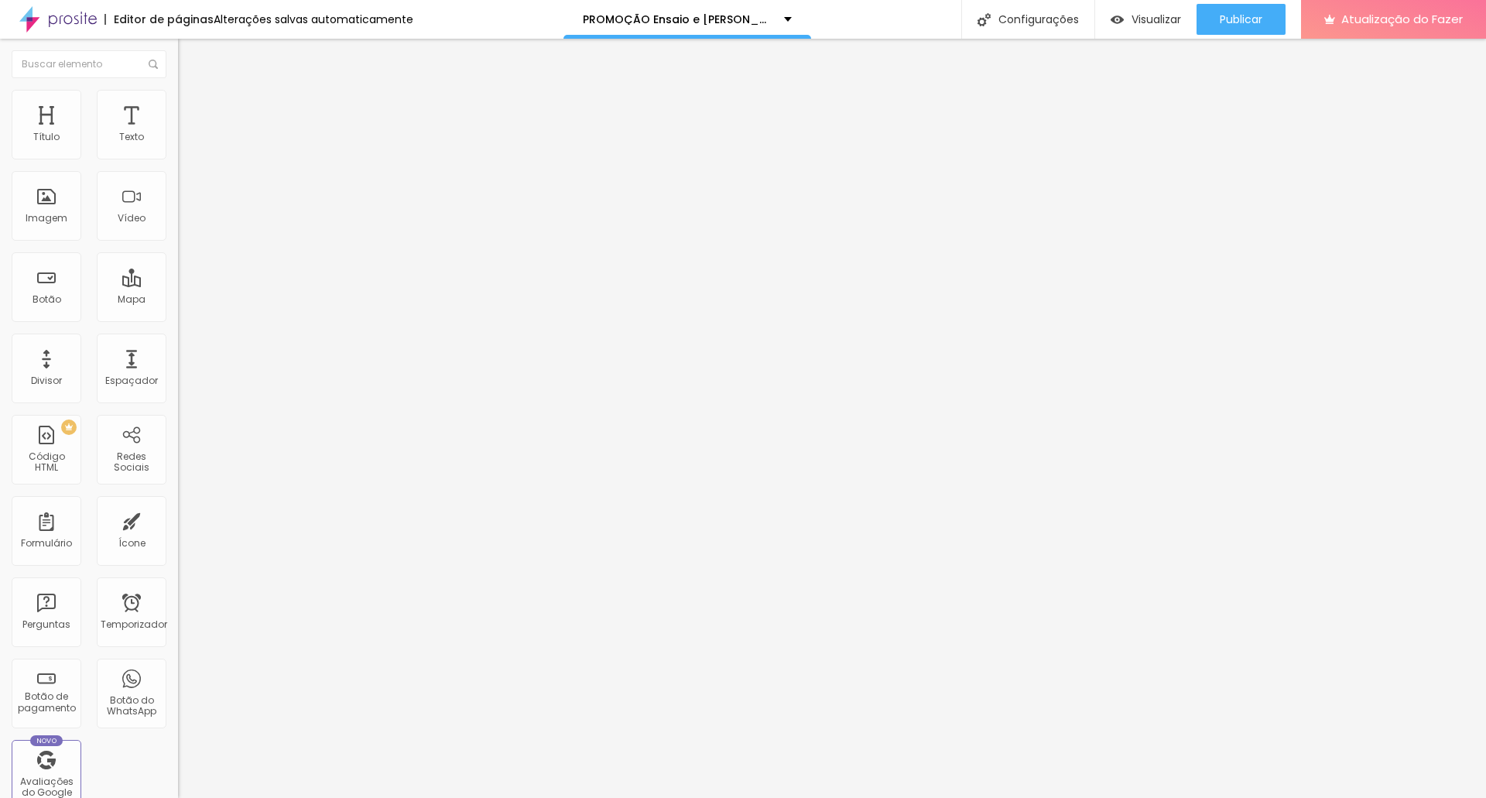
paste input "[DOMAIN_NAME][URL]"
type input "[URL][DOMAIN_NAME]"
click at [178, 145] on input "Whatsapp" at bounding box center [271, 137] width 186 height 15
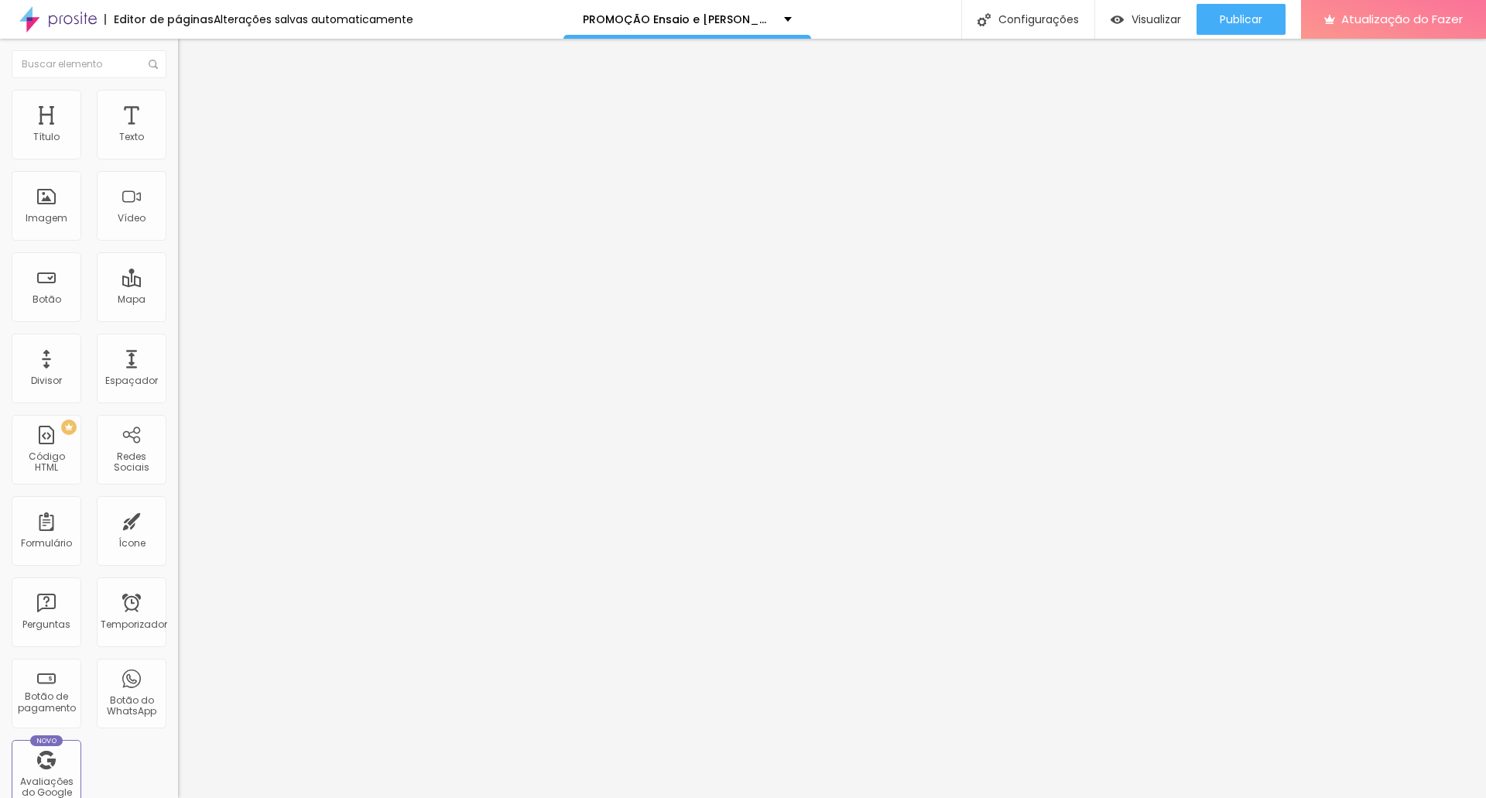
drag, startPoint x: 100, startPoint y: 177, endPoint x: 0, endPoint y: 178, distance: 99.8
click at [178, 178] on div "Texto Whatsapp Alinhamento Tamanho Normal Pequeno Normal Grande Link URL [URL][…" at bounding box center [267, 238] width 178 height 234
type input "PORTIFOLIO"
click at [192, 104] on font "Estilo" at bounding box center [204, 100] width 24 height 13
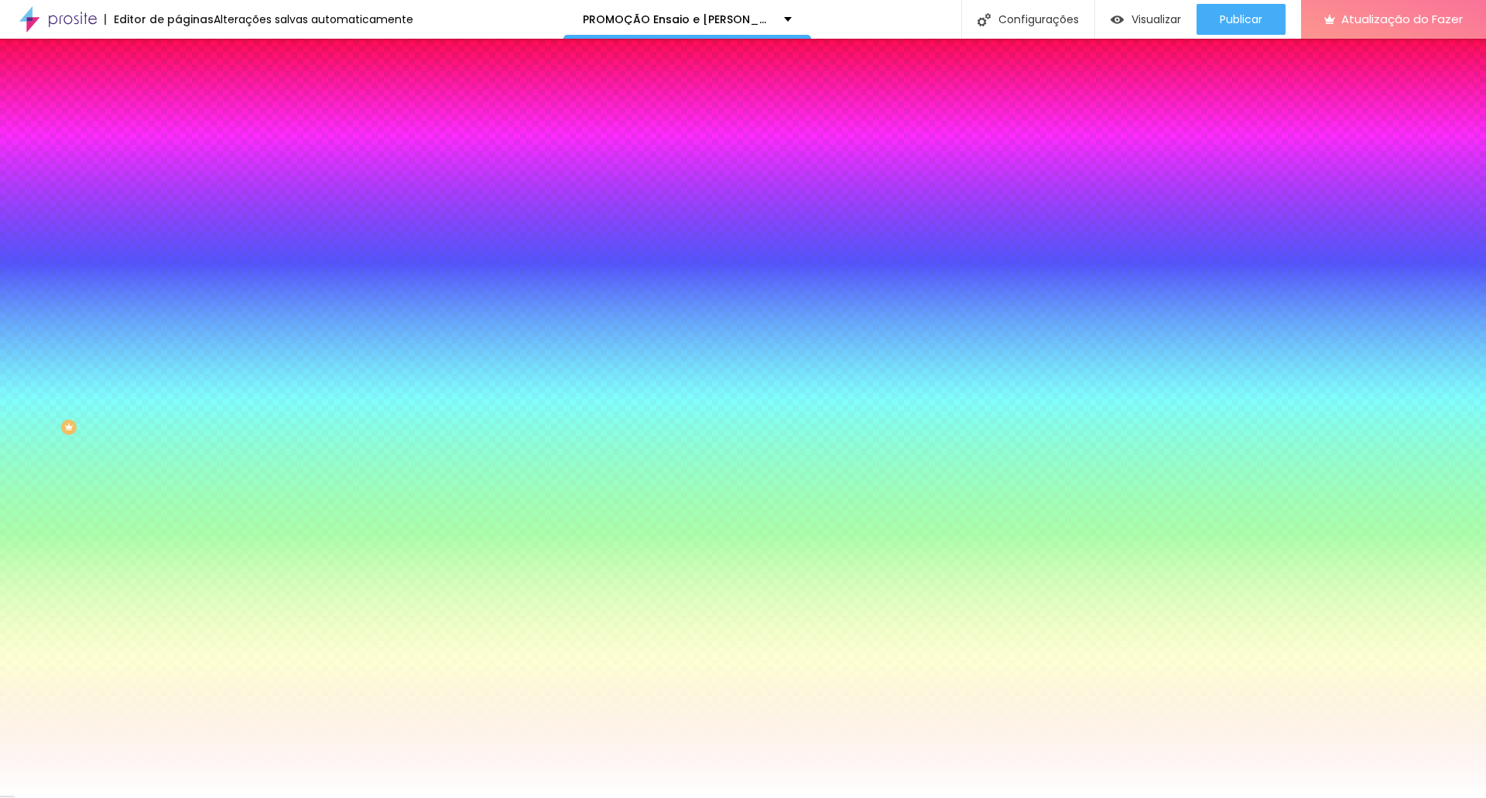
click at [178, 105] on li "Avançado" at bounding box center [267, 112] width 178 height 15
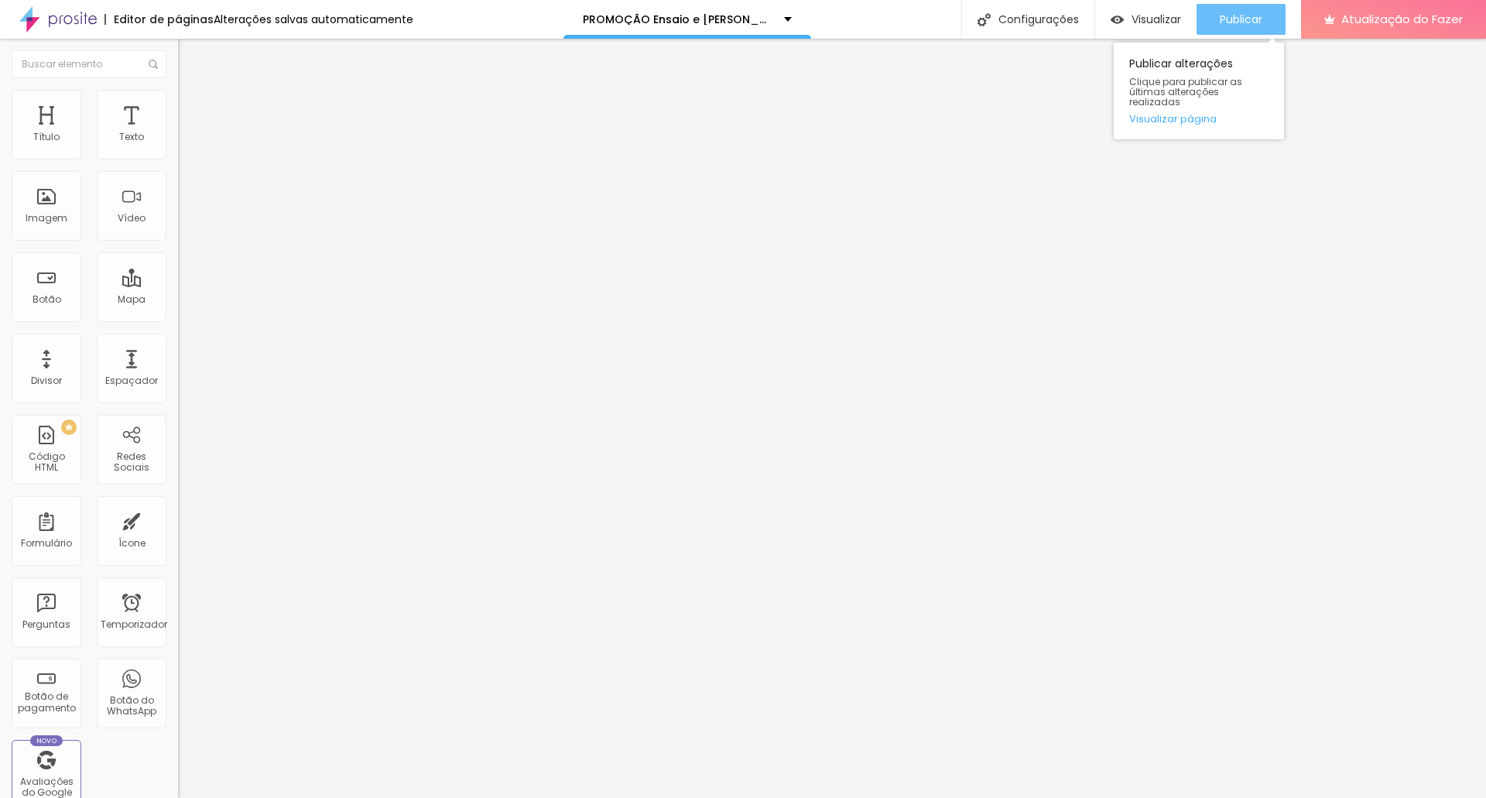
click at [1257, 22] on font "Publicar" at bounding box center [1241, 19] width 43 height 15
click at [1122, 13] on div "Visualizar" at bounding box center [1146, 19] width 70 height 13
click at [1247, 22] on font "Publicar" at bounding box center [1241, 19] width 43 height 15
click at [1210, 22] on button "Publicar" at bounding box center [1240, 19] width 89 height 31
click at [86, 15] on img at bounding box center [57, 19] width 77 height 39
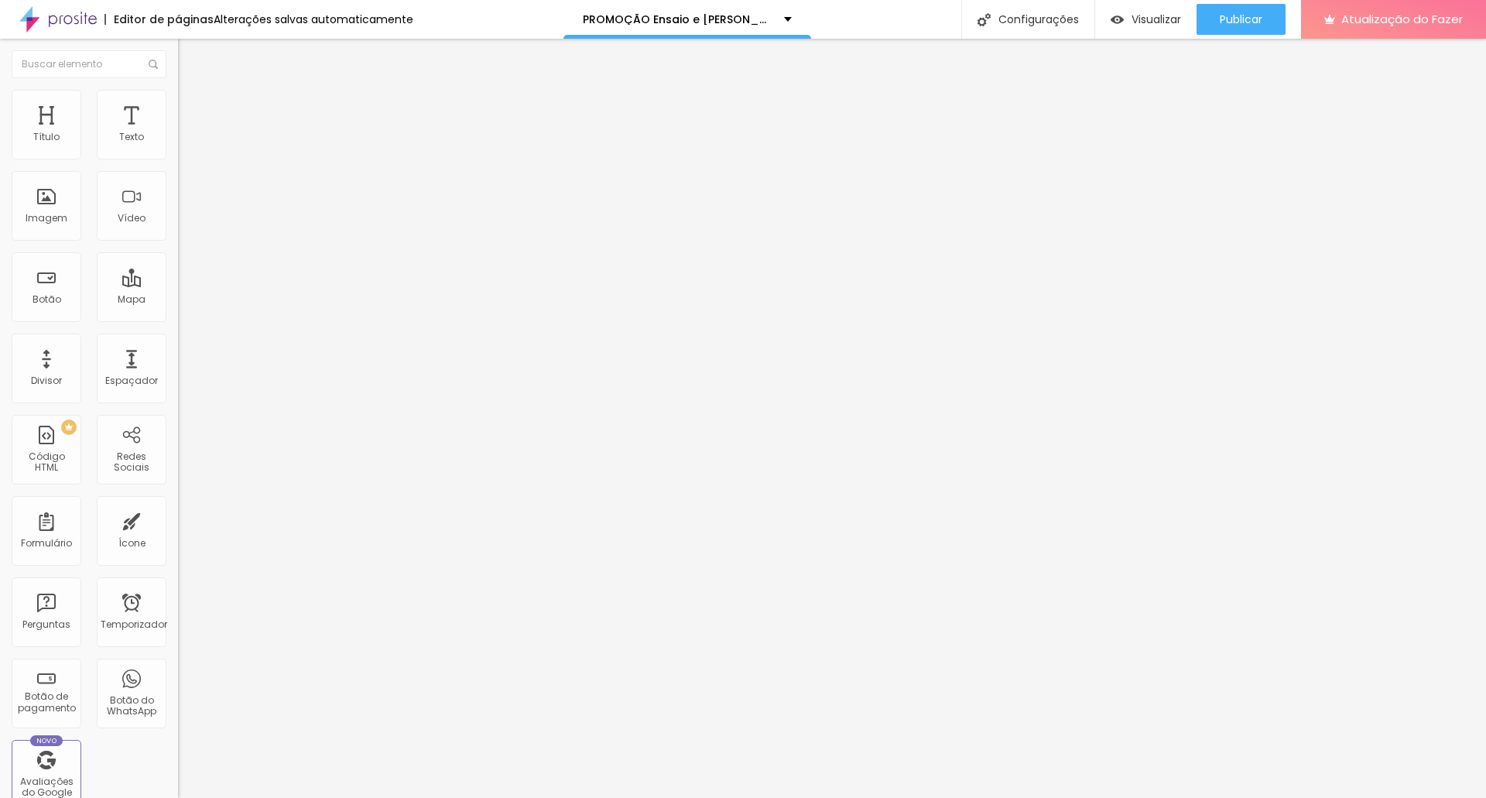
click at [192, 107] on font "Estilo" at bounding box center [204, 100] width 24 height 13
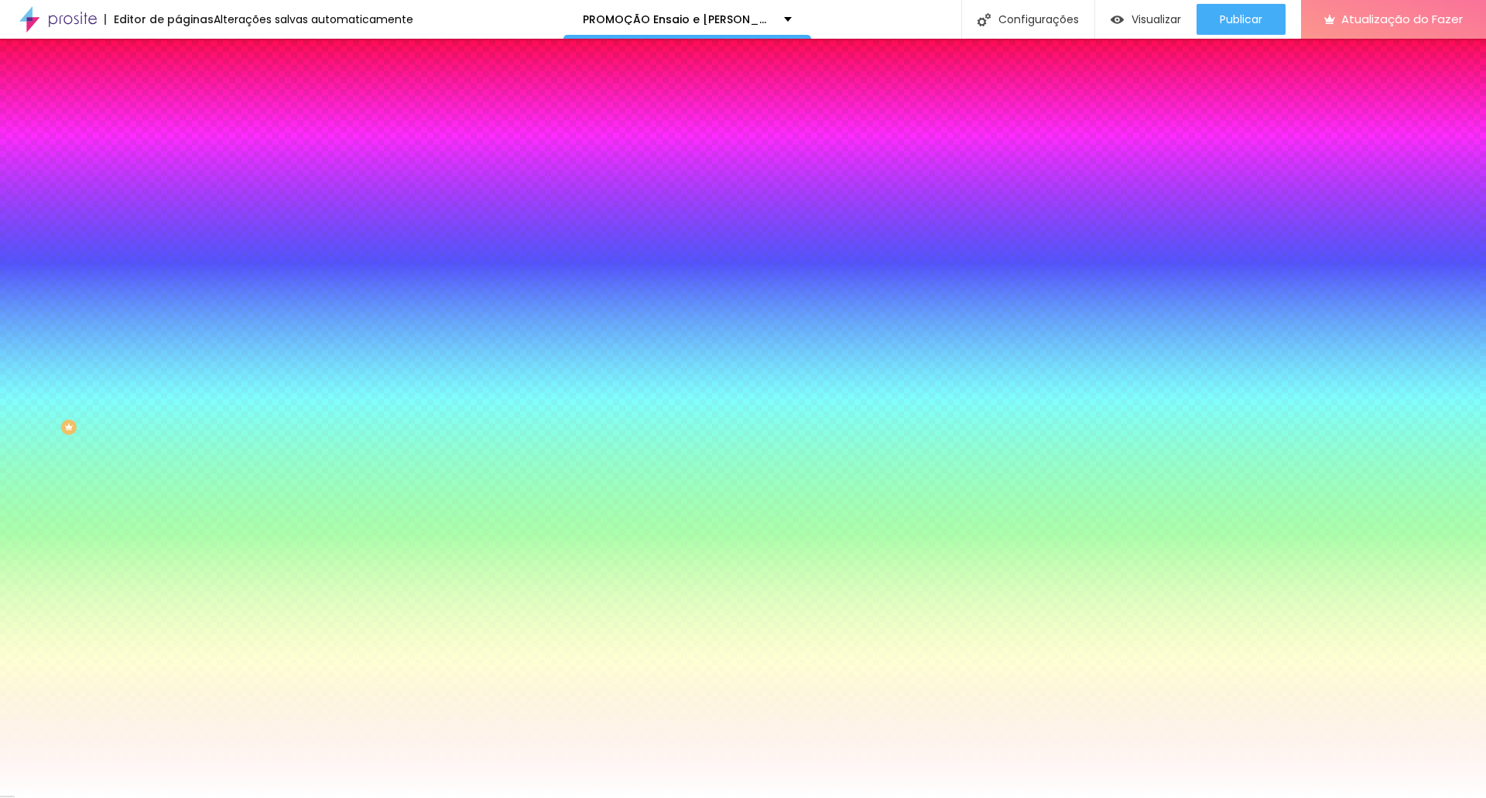
click at [187, 142] on font "Trocar imagem" at bounding box center [224, 135] width 75 height 13
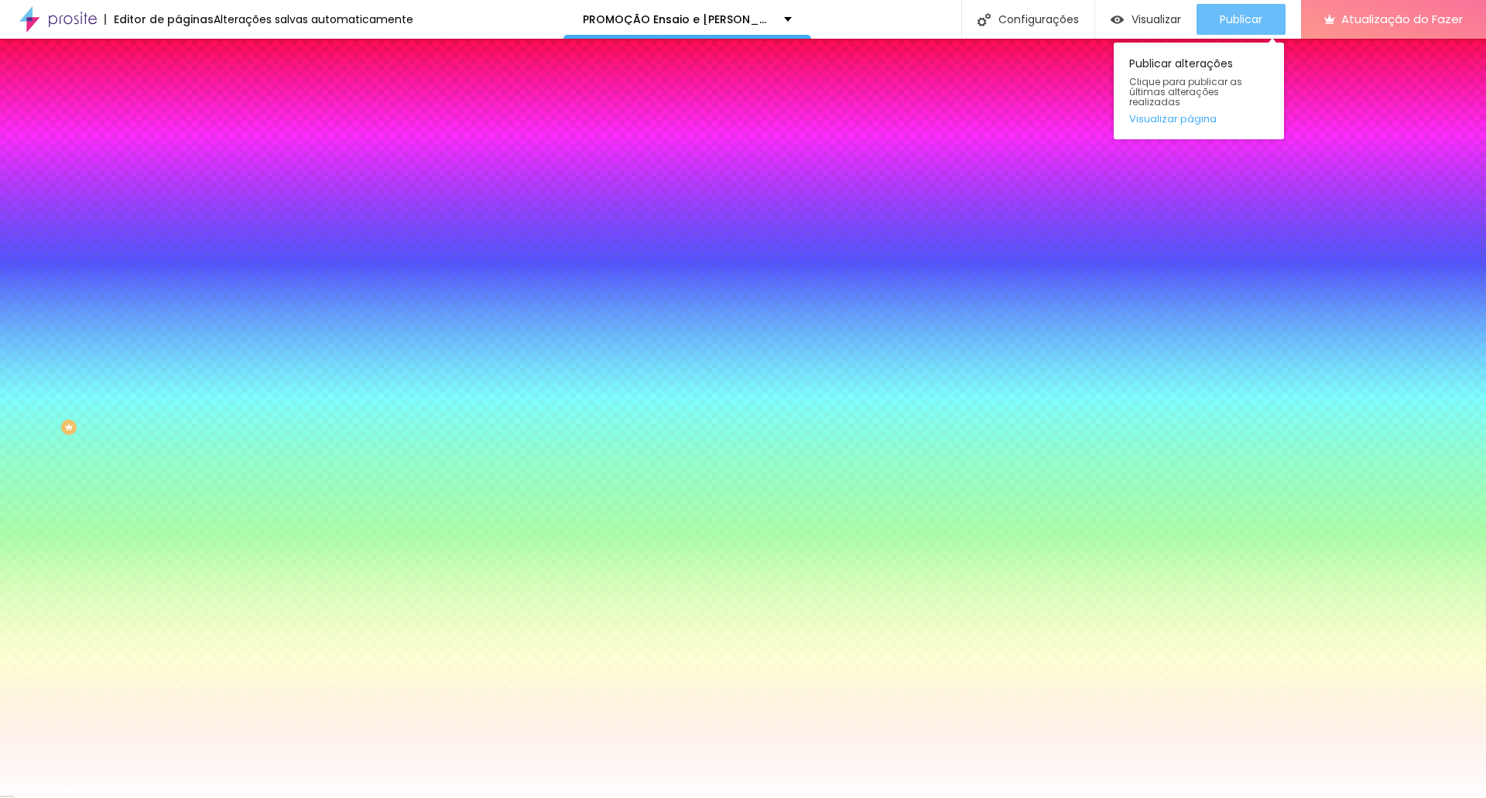
click at [1244, 20] on font "Publicar" at bounding box center [1241, 19] width 43 height 15
